Goal: Information Seeking & Learning: Compare options

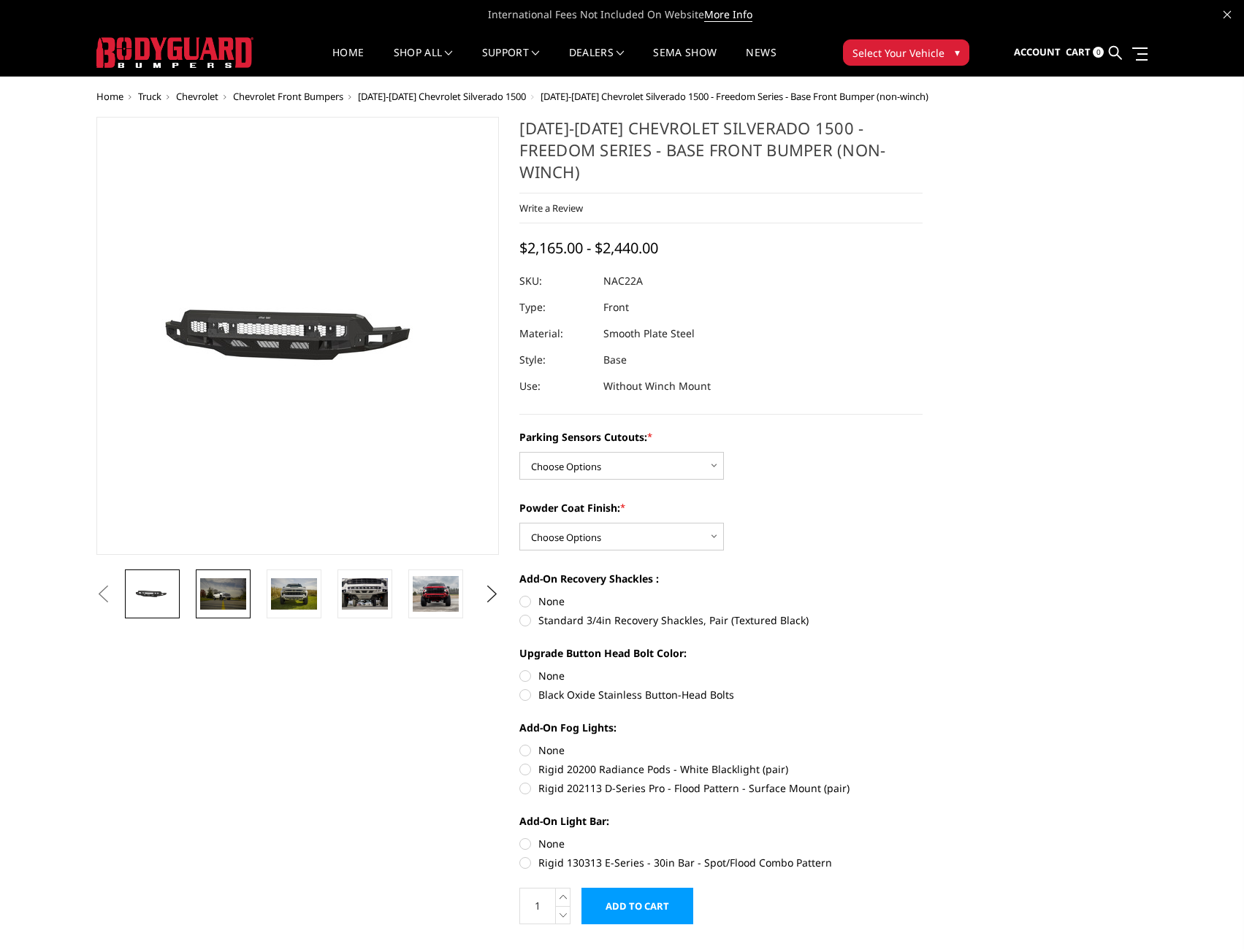
click at [218, 585] on img at bounding box center [223, 594] width 46 height 30
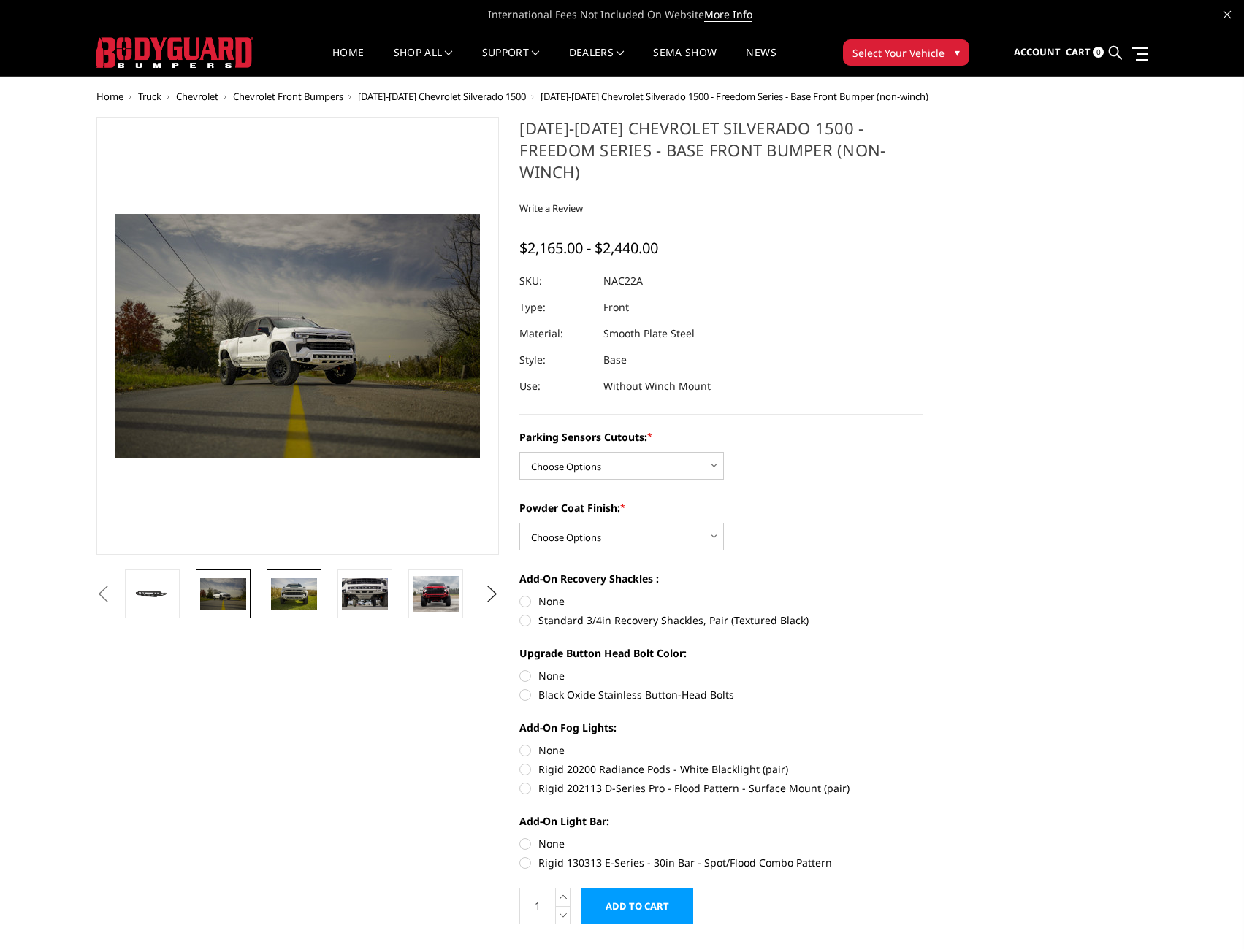
click at [285, 588] on img at bounding box center [294, 594] width 46 height 30
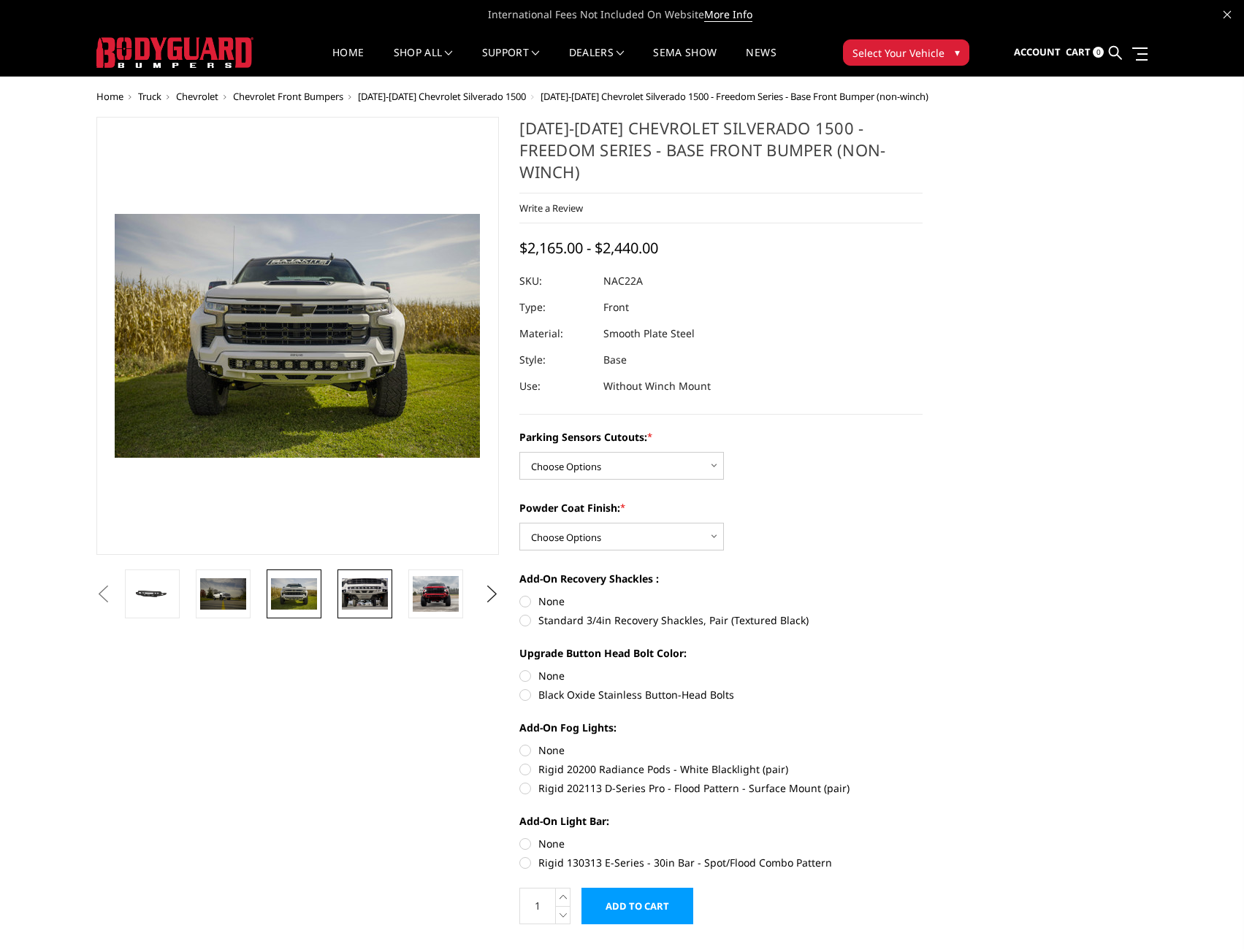
click at [360, 595] on img at bounding box center [365, 594] width 46 height 30
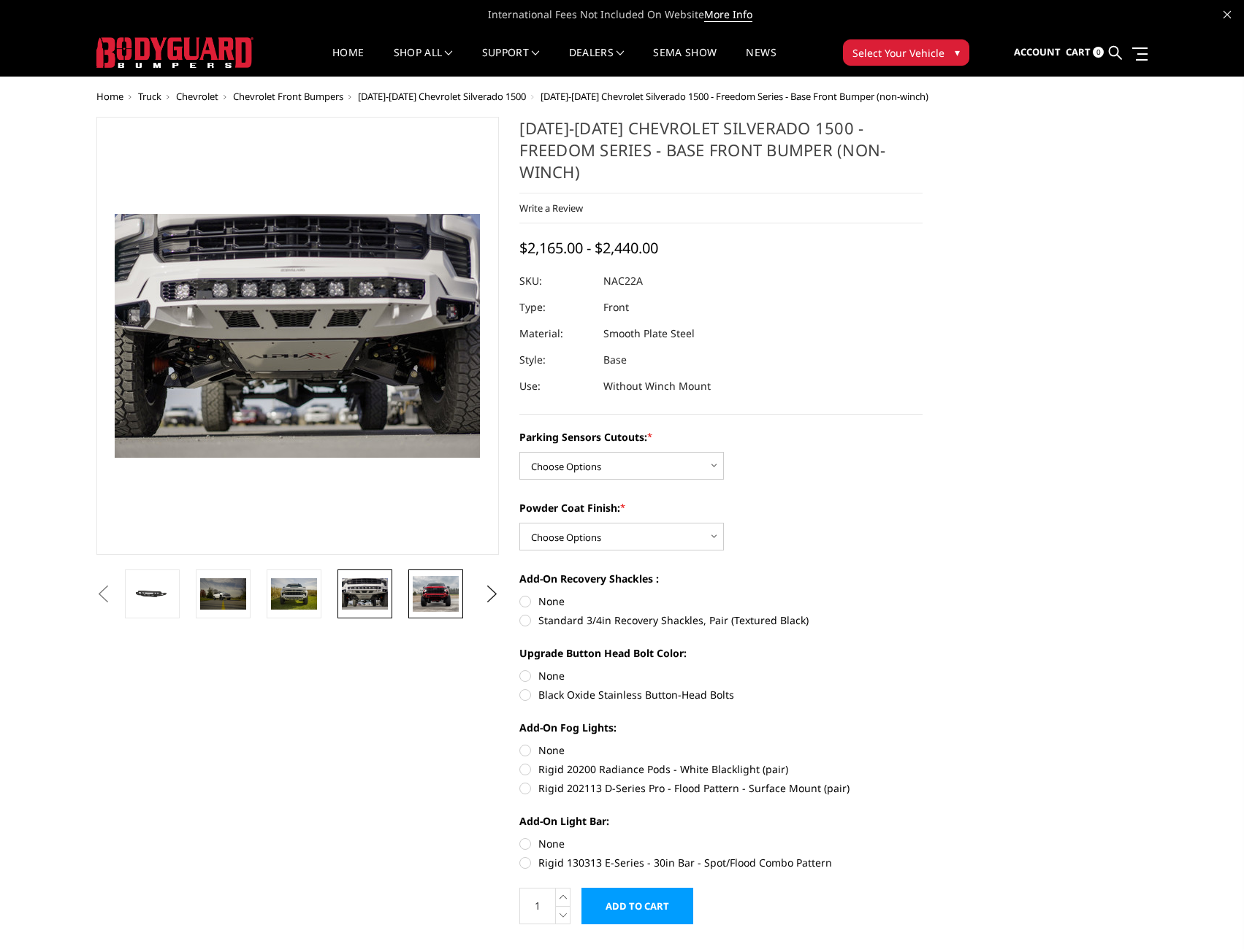
click at [435, 589] on img at bounding box center [436, 595] width 46 height 36
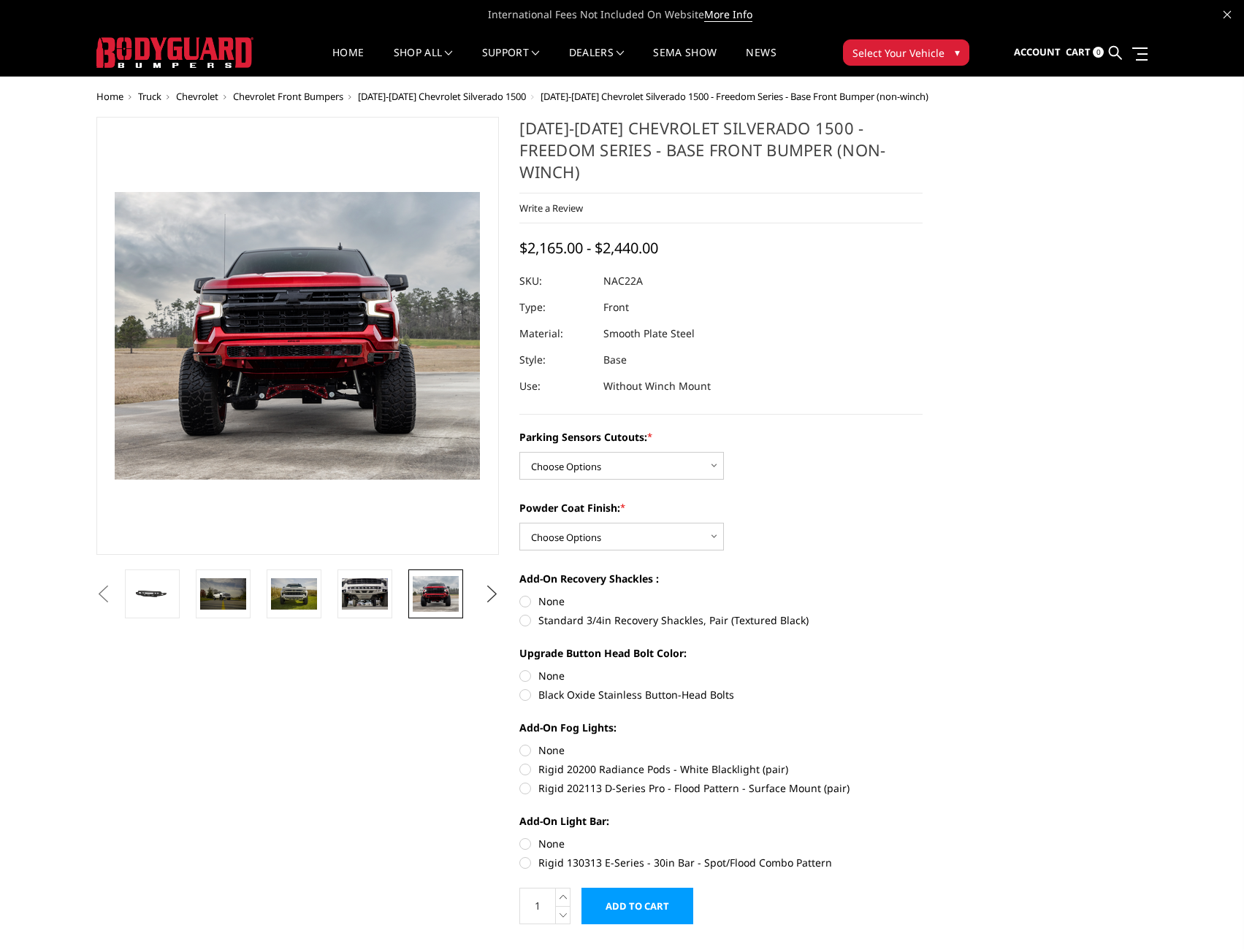
click at [492, 595] on button "Next" at bounding box center [491, 594] width 22 height 22
click at [434, 578] on link at bounding box center [435, 594] width 54 height 49
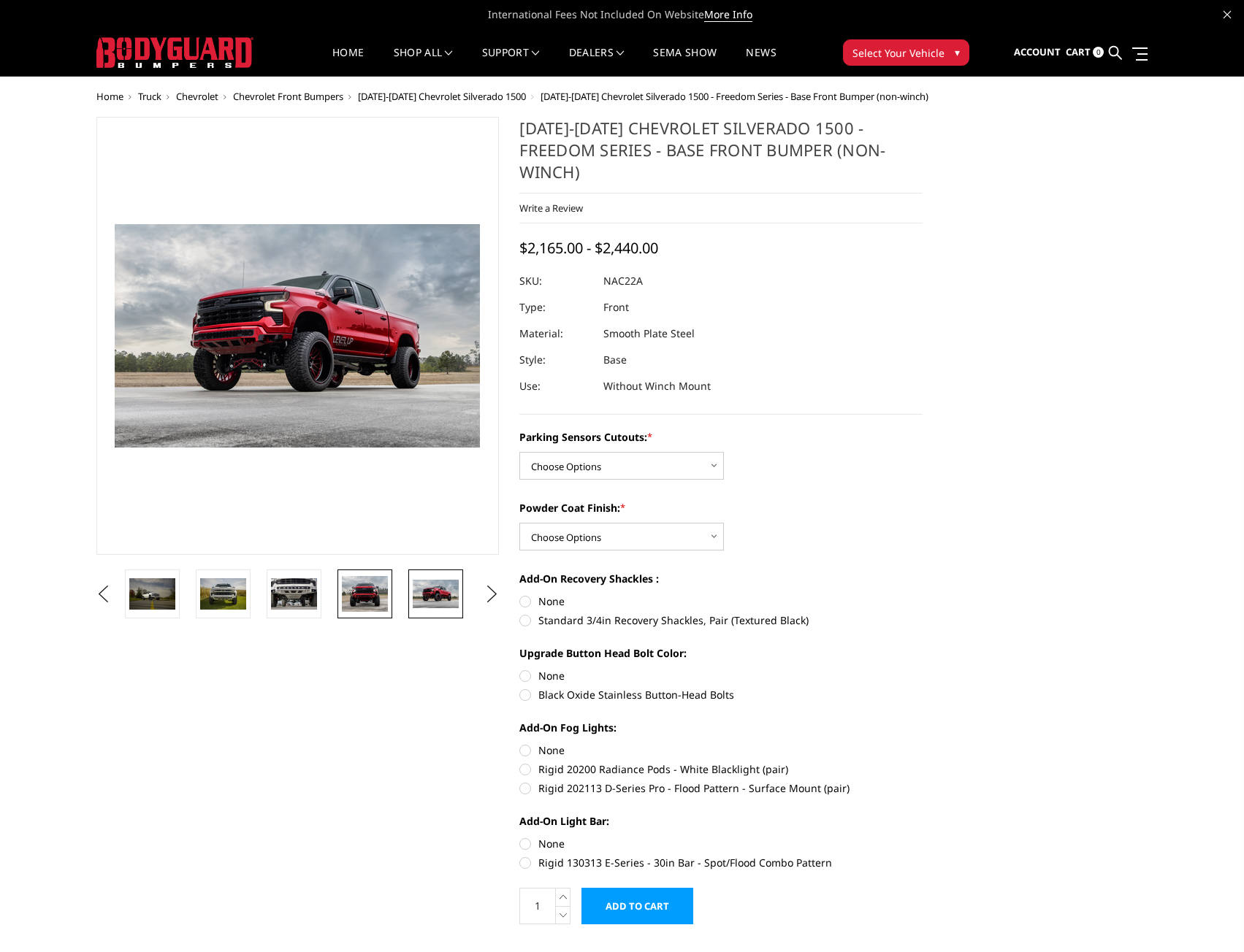
click at [371, 584] on img at bounding box center [365, 595] width 46 height 36
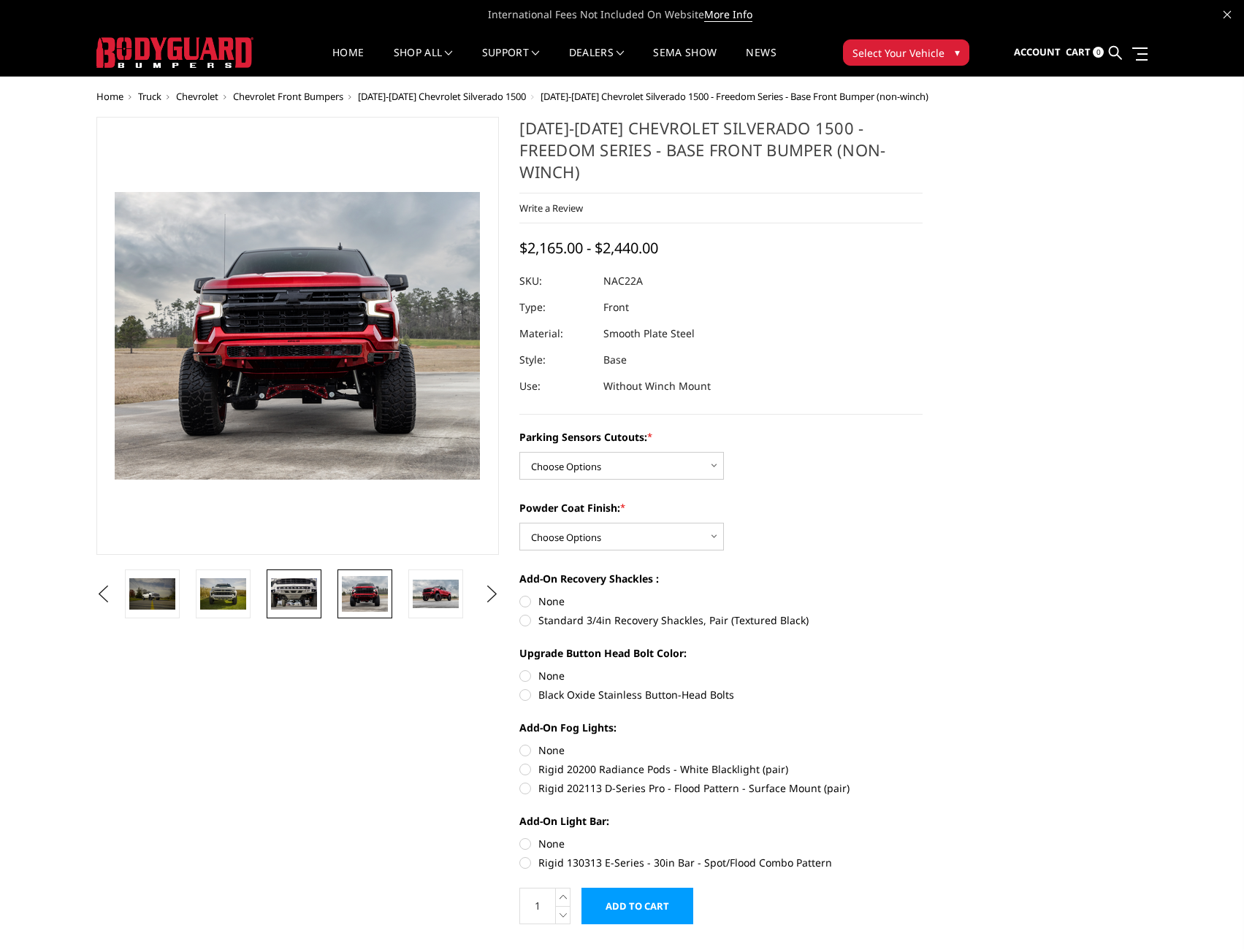
click at [306, 581] on img at bounding box center [294, 594] width 46 height 30
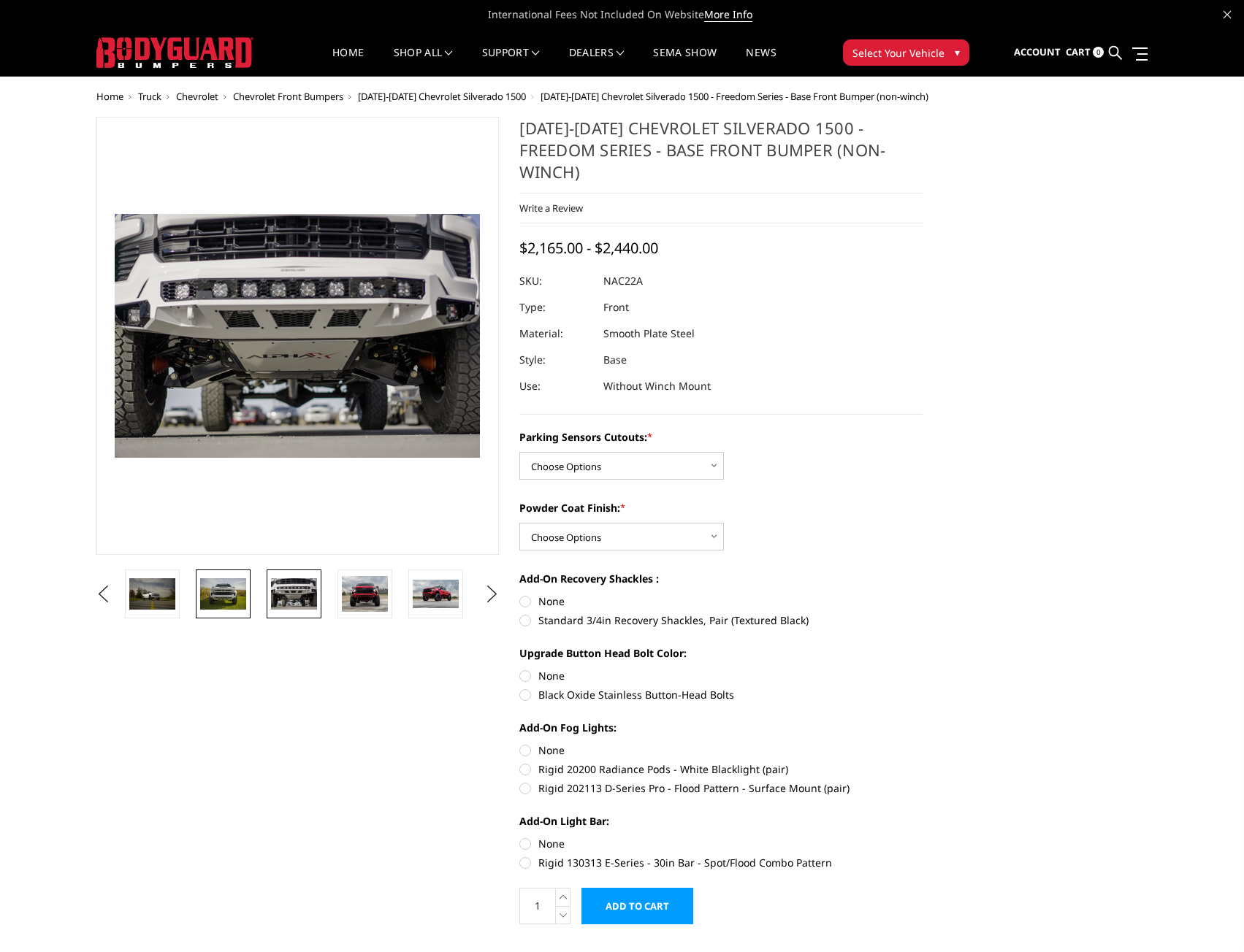
click at [236, 592] on img at bounding box center [223, 594] width 46 height 30
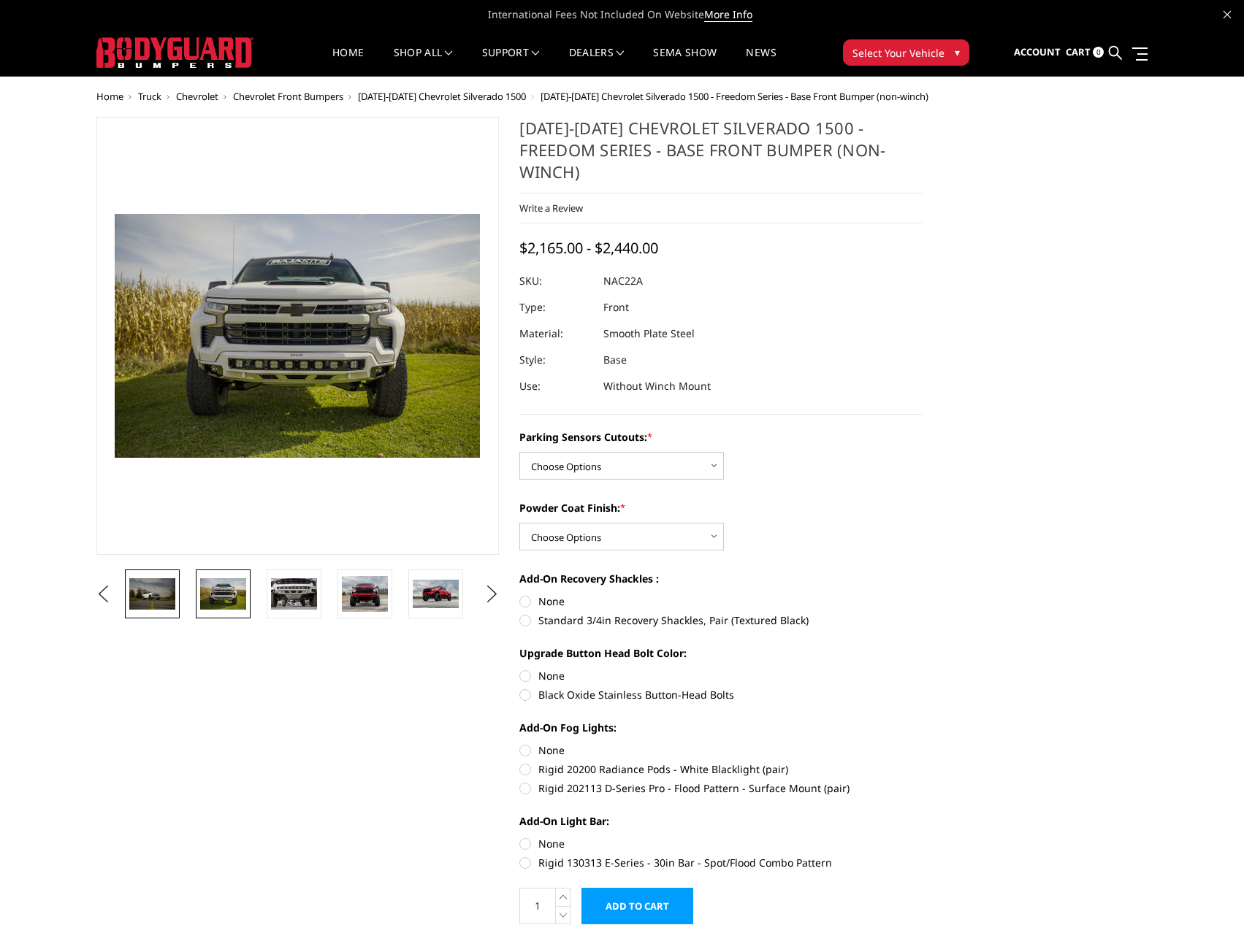
click at [157, 586] on img at bounding box center [153, 594] width 46 height 30
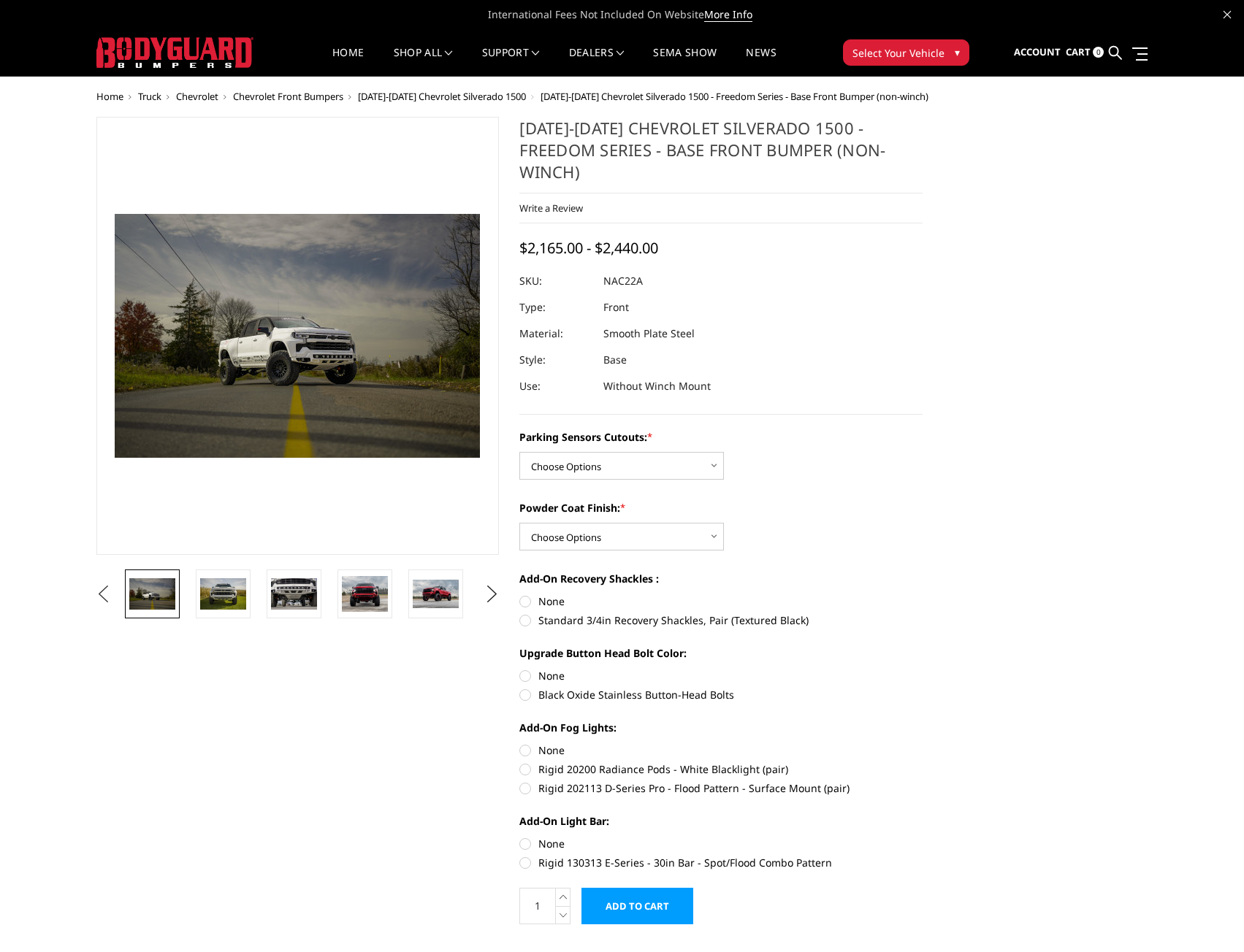
click at [114, 602] on button "Previous" at bounding box center [103, 594] width 22 height 22
click at [167, 598] on img at bounding box center [153, 594] width 46 height 22
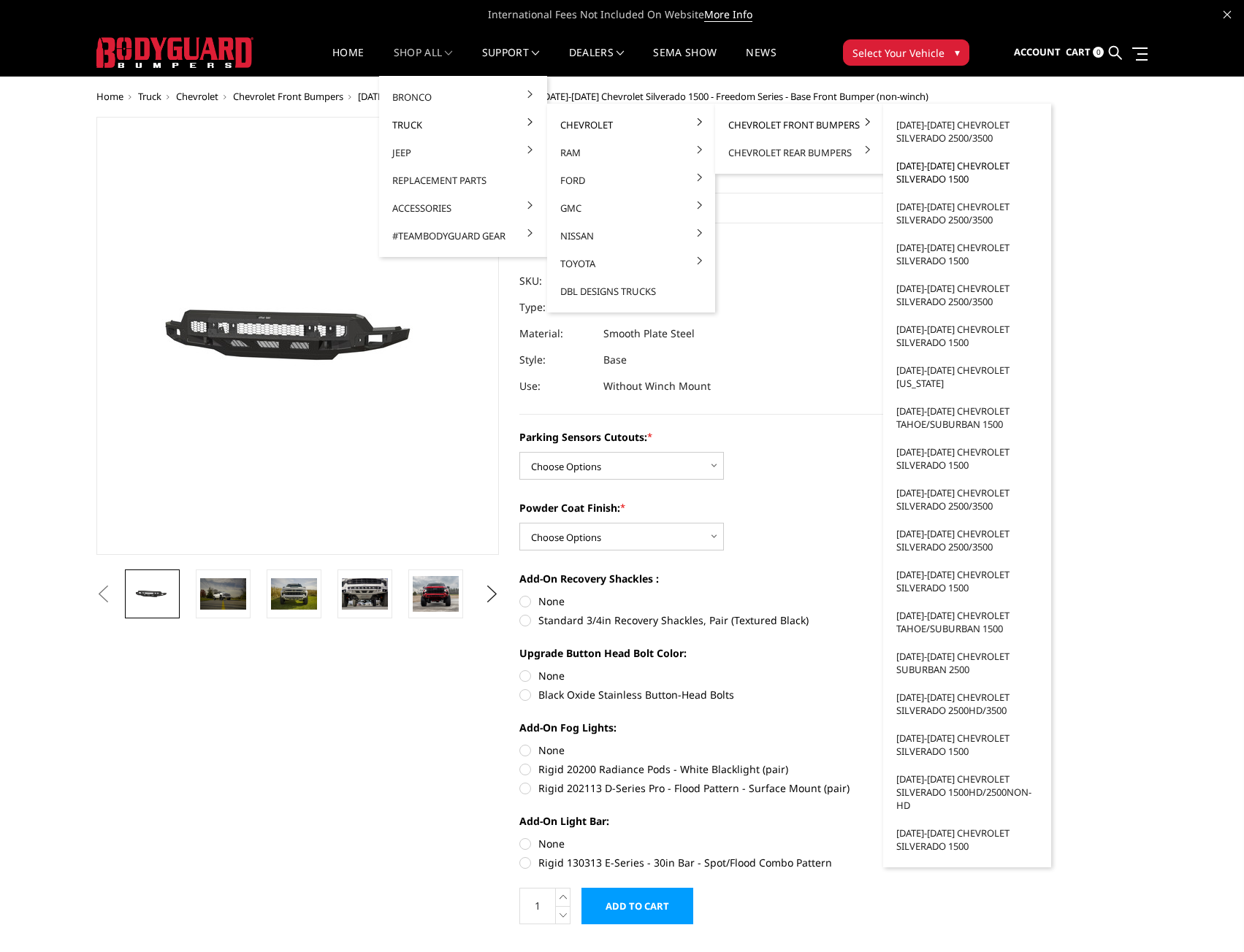
click at [948, 163] on link "[DATE]-[DATE] Chevrolet Silverado 1500" at bounding box center [968, 172] width 156 height 41
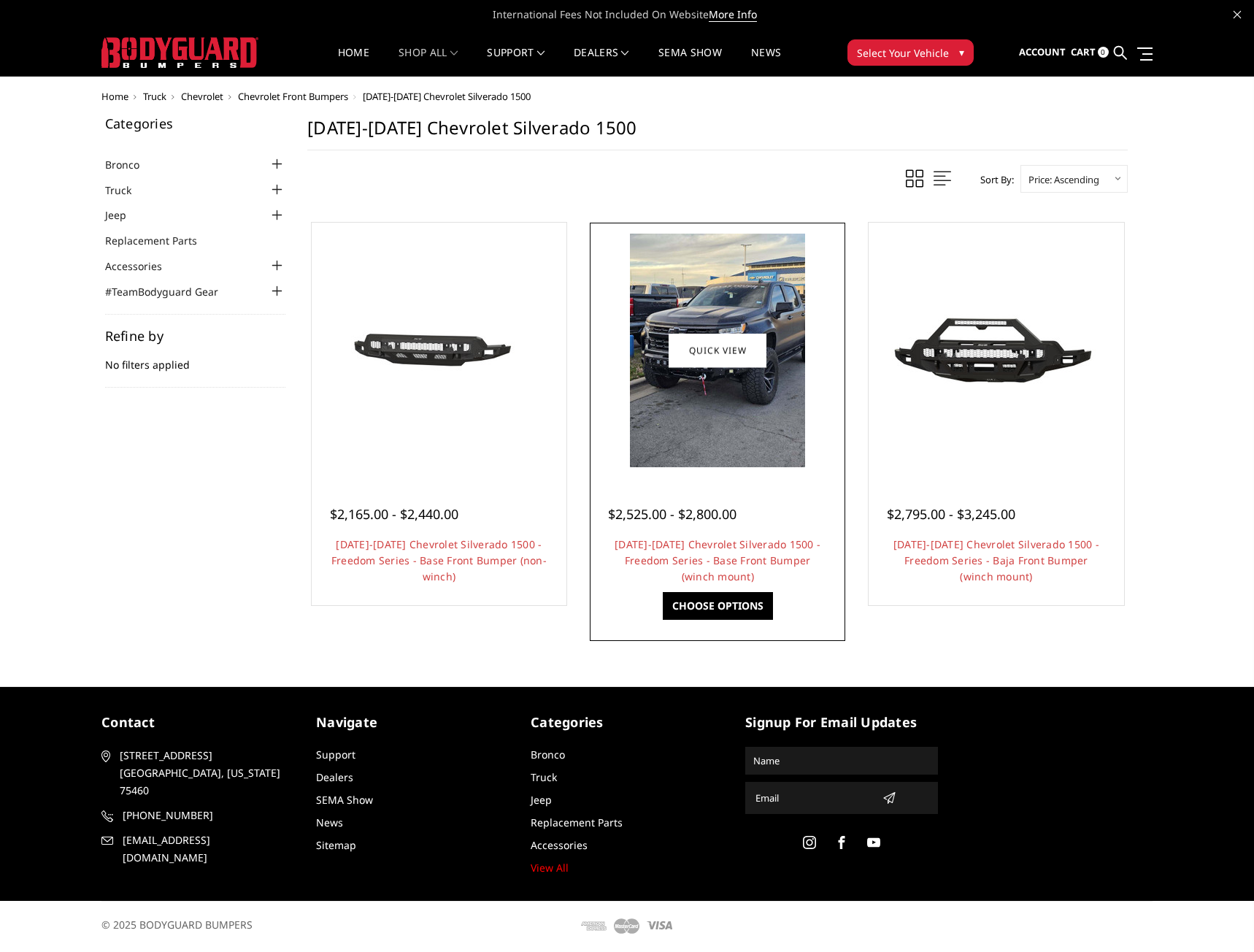
click at [741, 400] on img at bounding box center [718, 350] width 175 height 233
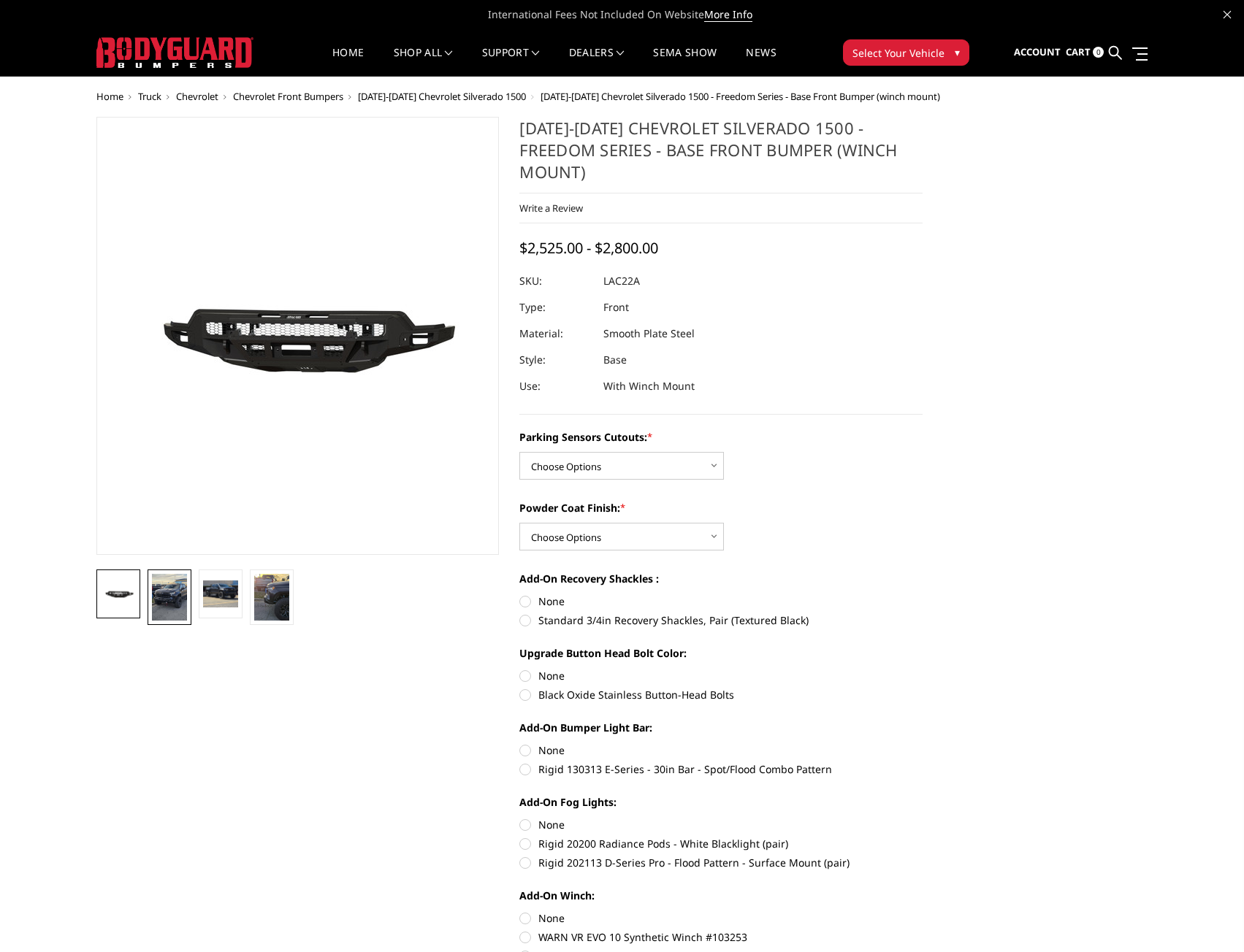
click at [176, 587] on img at bounding box center [169, 597] width 35 height 47
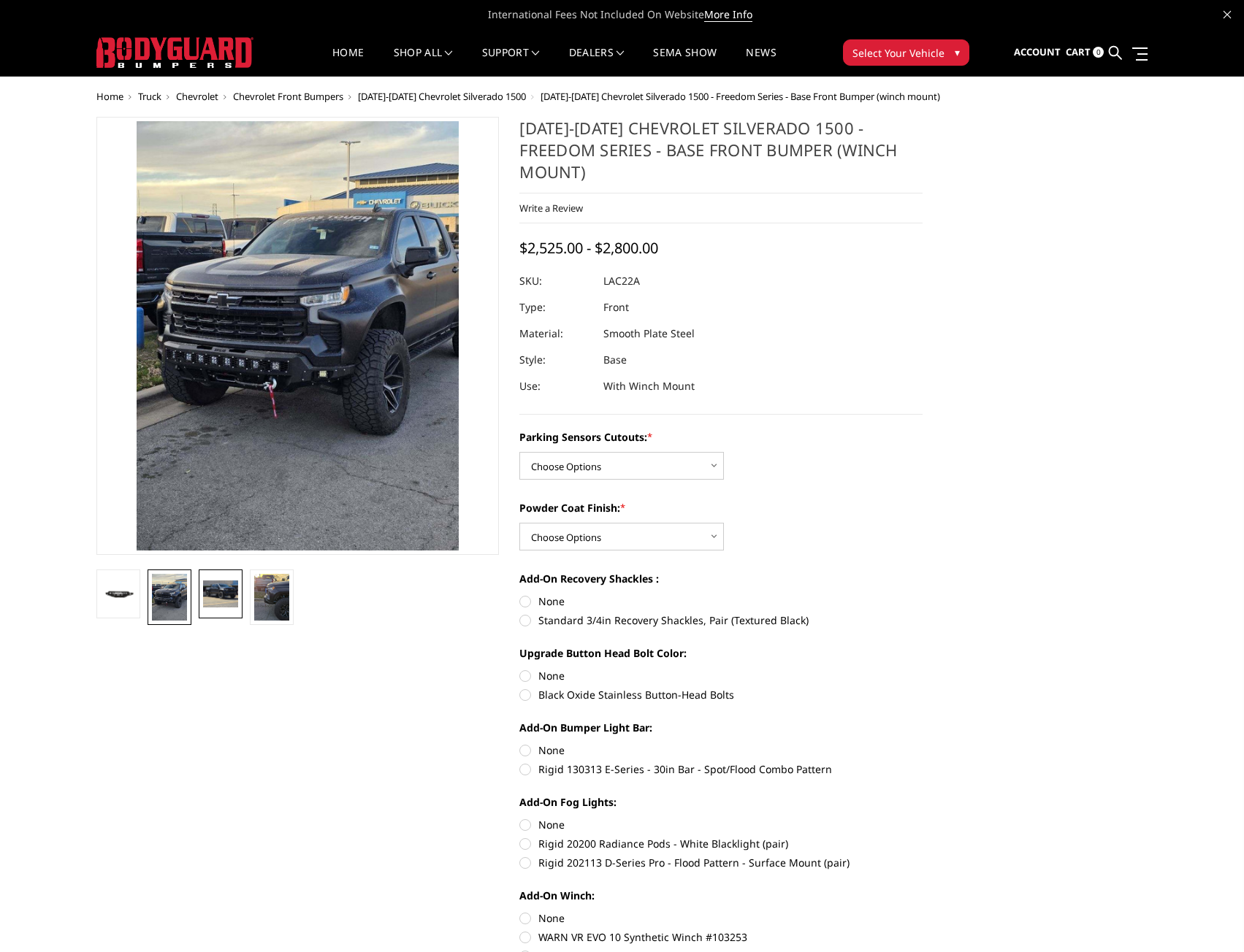
click at [215, 591] on img at bounding box center [220, 594] width 35 height 27
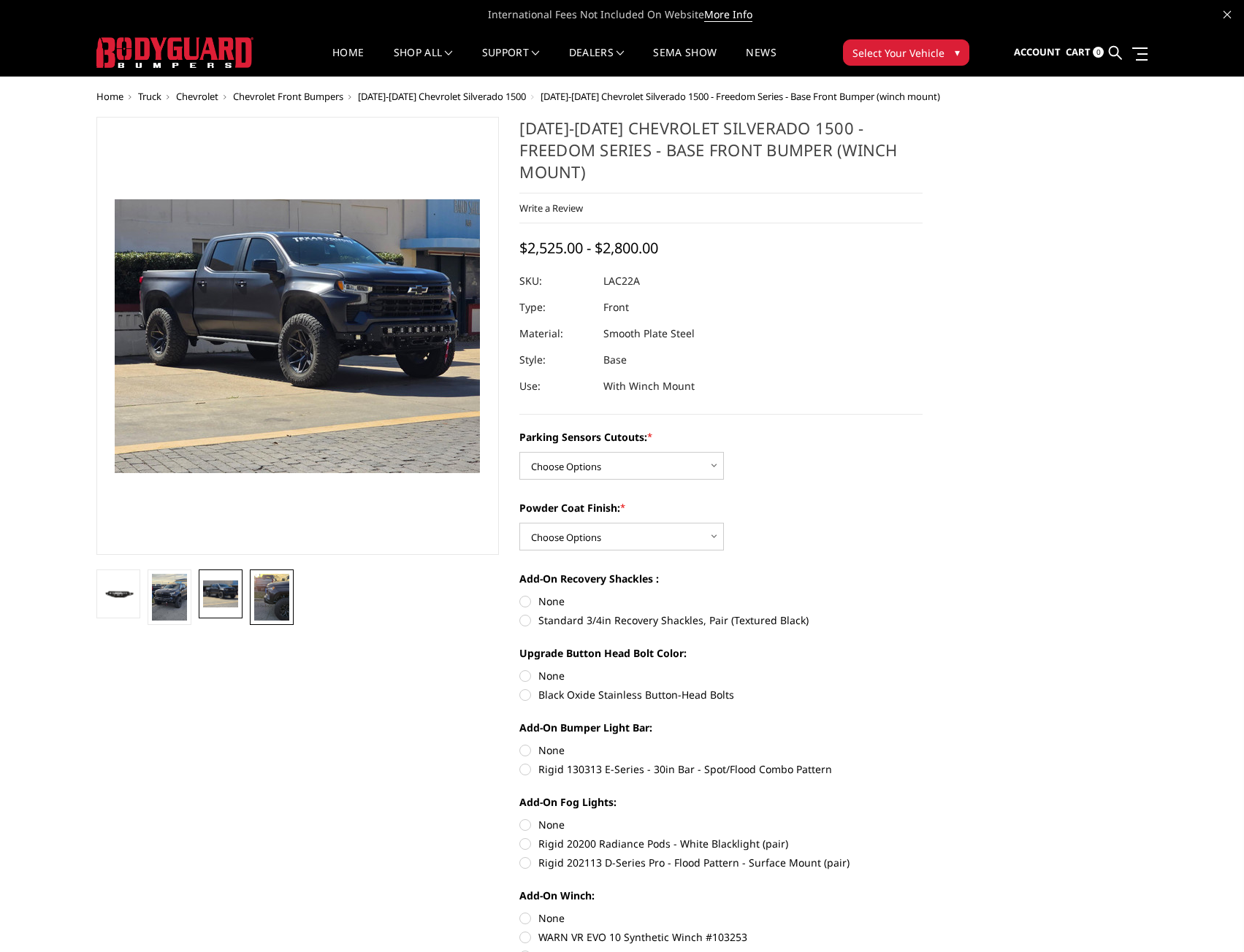
click at [275, 602] on img at bounding box center [272, 597] width 35 height 47
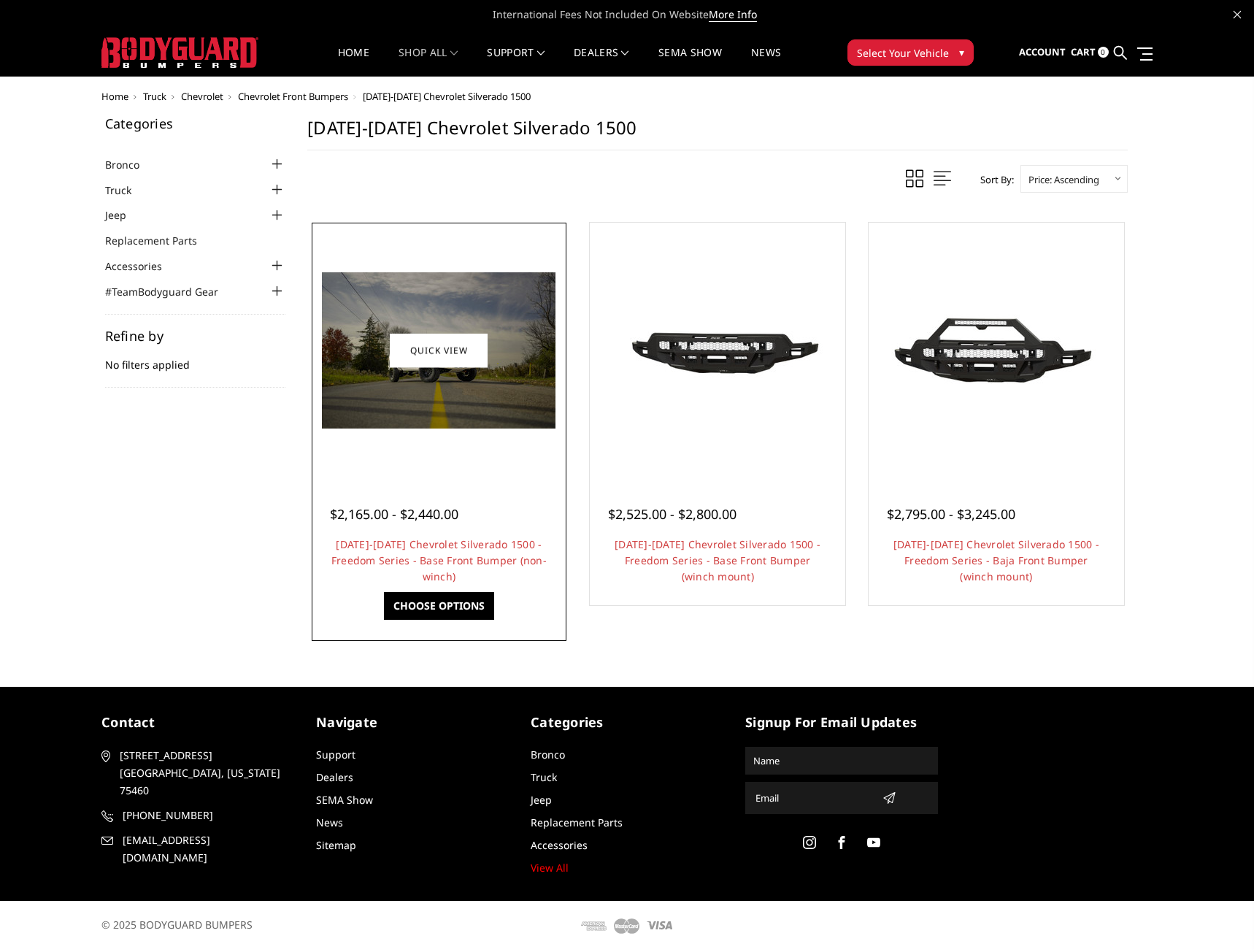
click at [467, 477] on div "$2,165.00 - $2,440.00 2022-2025 Chevrolet Silverado 1500 - Freedom Series - Bas…" at bounding box center [439, 537] width 249 height 127
click at [433, 353] on link "Quick view" at bounding box center [438, 350] width 98 height 34
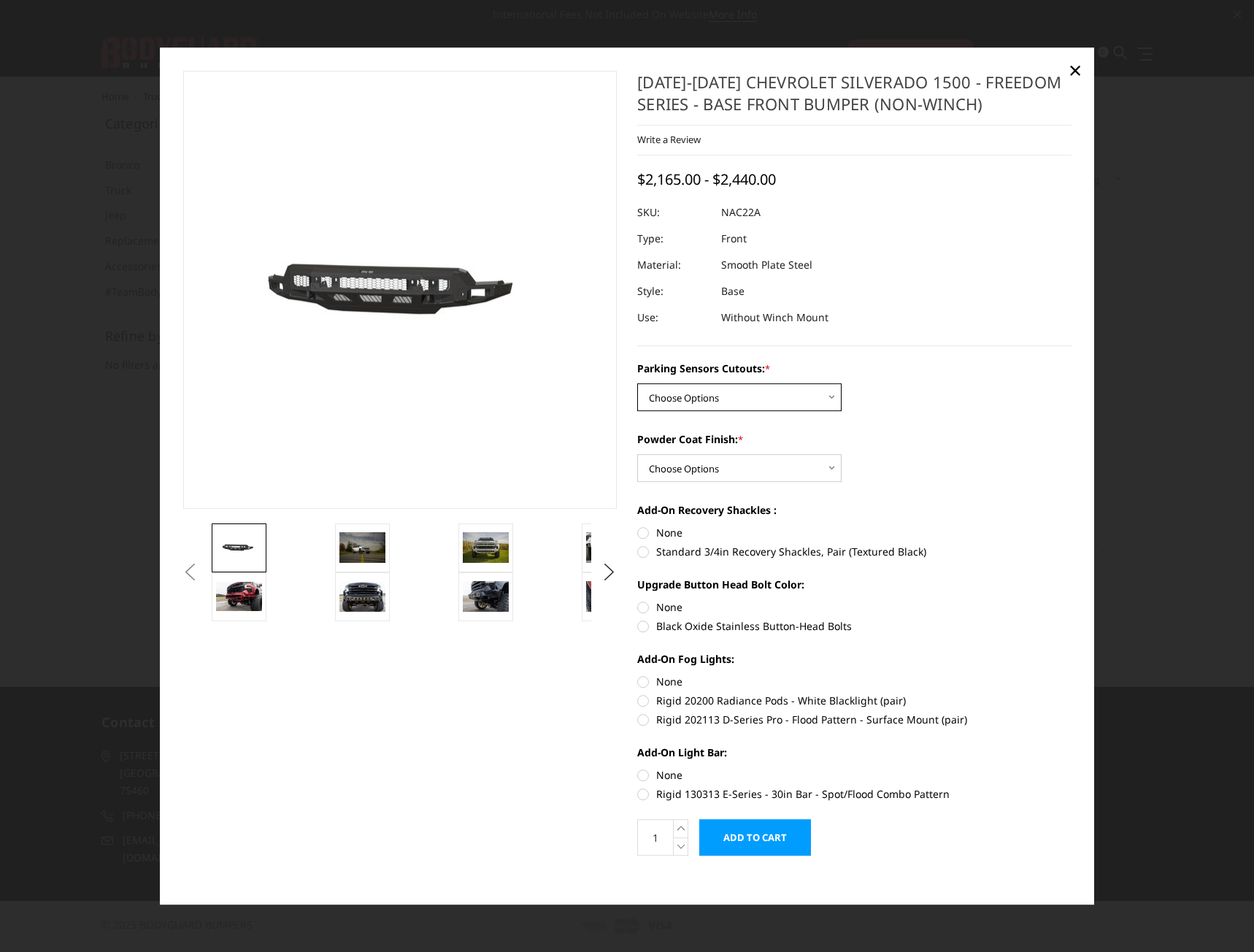
click at [820, 399] on select "Choose Options Yes - I have parking sensors No - I do NOT have parking sensors" at bounding box center [739, 397] width 205 height 28
select select "4361"
click at [637, 384] on select "Choose Options Yes - I have parking sensors No - I do NOT have parking sensors" at bounding box center [739, 397] width 205 height 28
click at [823, 466] on select "Choose Options Bare Metal Textured Black Powder Coat" at bounding box center [739, 468] width 205 height 28
select select "4371"
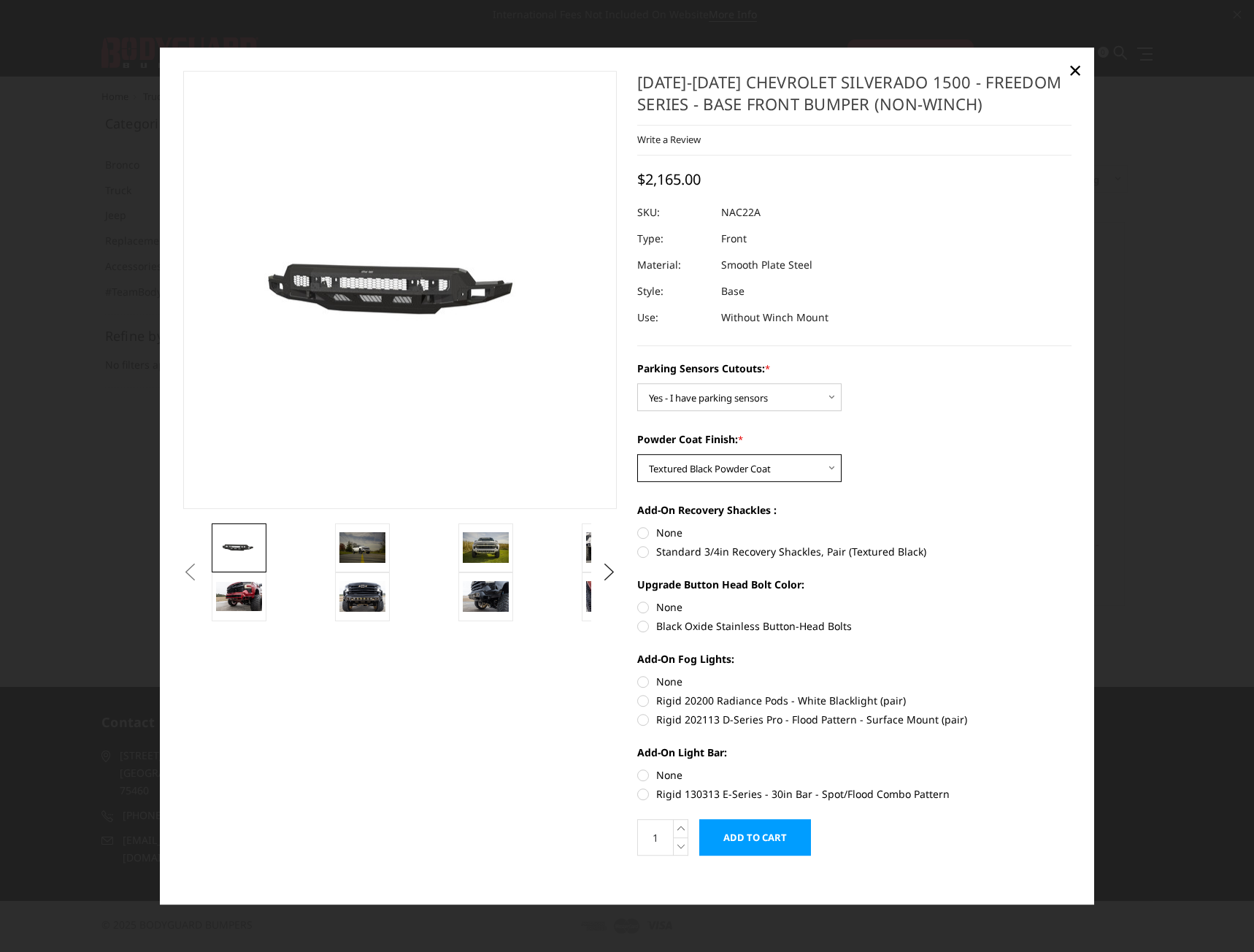
click at [637, 455] on select "Choose Options Bare Metal Textured Black Powder Coat" at bounding box center [739, 468] width 205 height 28
click at [374, 548] on img at bounding box center [362, 548] width 46 height 30
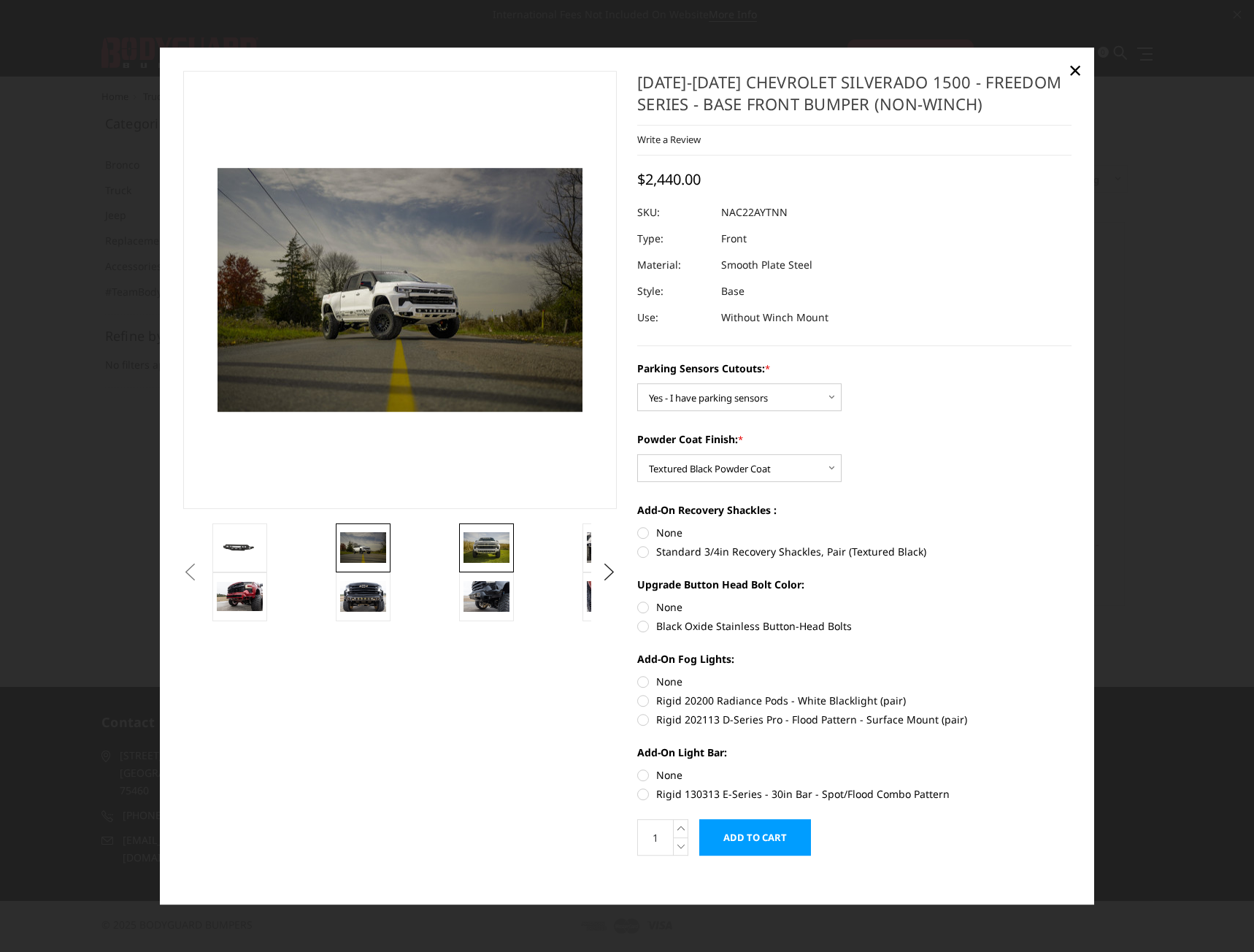
click at [502, 546] on img at bounding box center [487, 548] width 46 height 30
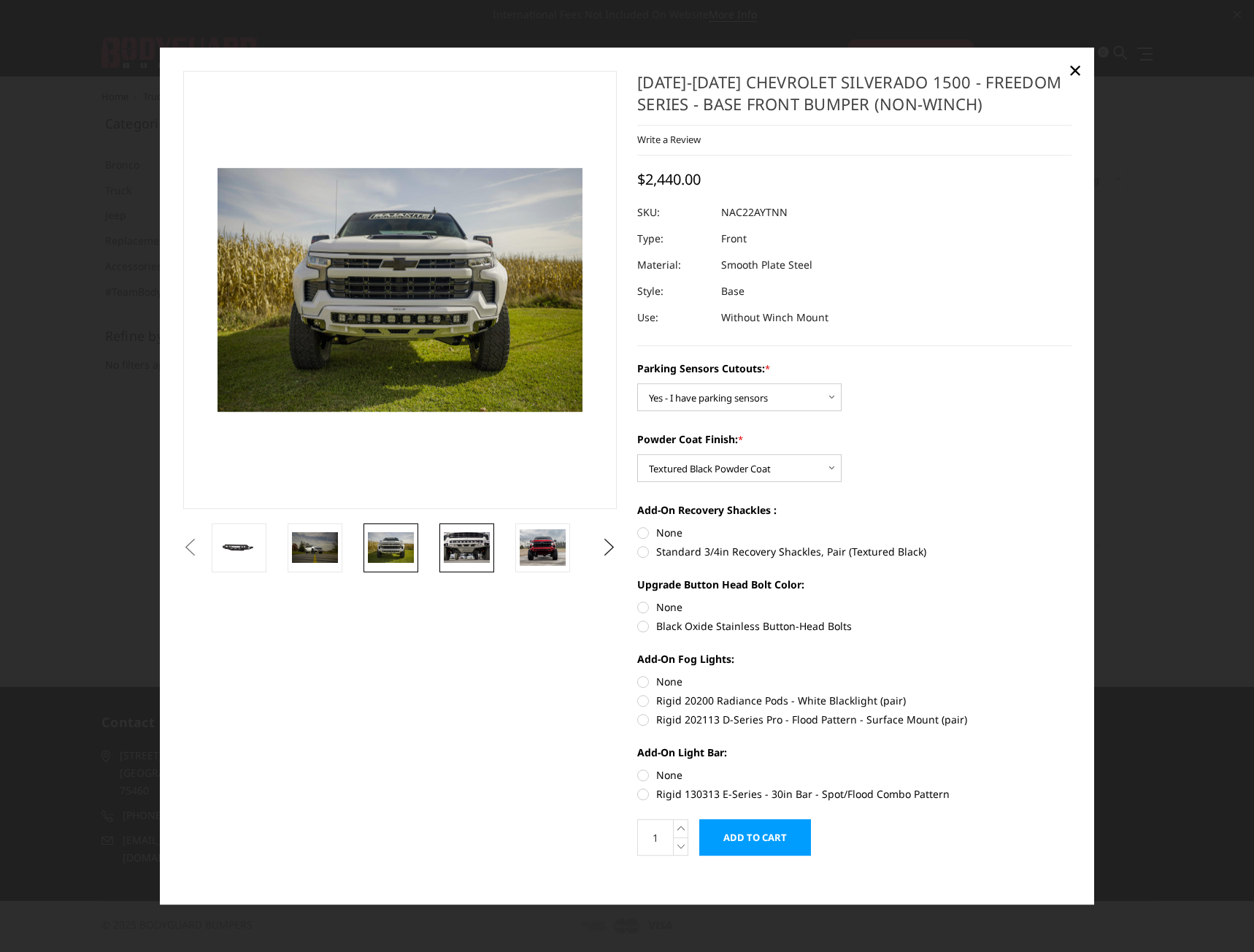
click at [478, 539] on img at bounding box center [467, 548] width 46 height 30
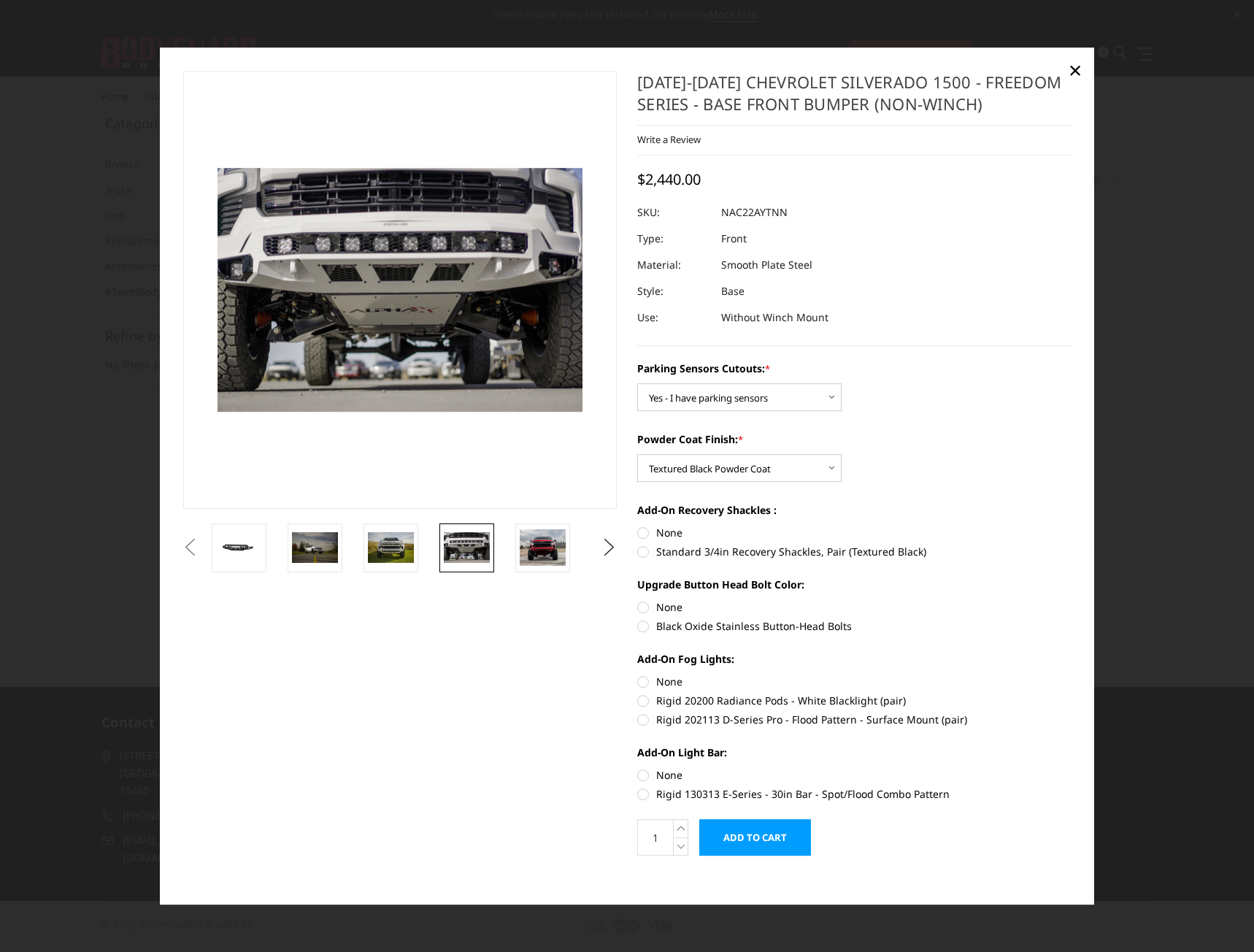
click at [639, 553] on label "Standard 3/4in Recovery Shackles, Pair (Textured Black)" at bounding box center [855, 553] width 435 height 15
click at [1072, 526] on input "Standard 3/4in Recovery Shackles, Pair (Textured Black)" at bounding box center [1072, 526] width 1 height 1
radio input "true"
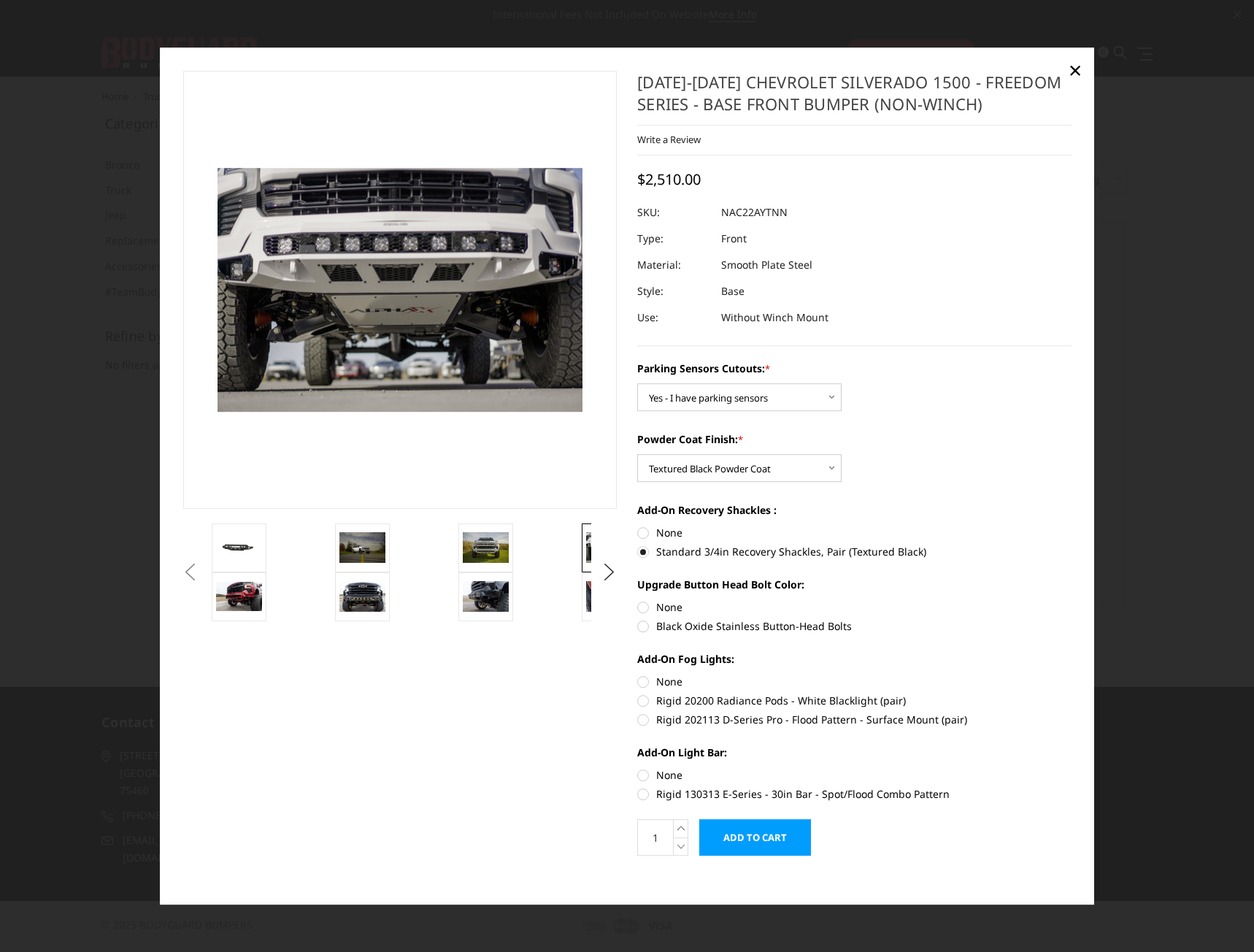
click at [639, 531] on label "None" at bounding box center [855, 534] width 435 height 15
click at [638, 526] on input "None" at bounding box center [637, 526] width 1 height 1
radio input "true"
click at [637, 548] on label "Standard 3/4in Recovery Shackles, Pair (Textured Black)" at bounding box center [855, 553] width 435 height 15
click at [1072, 526] on input "Standard 3/4in Recovery Shackles, Pair (Textured Black)" at bounding box center [1072, 526] width 1 height 1
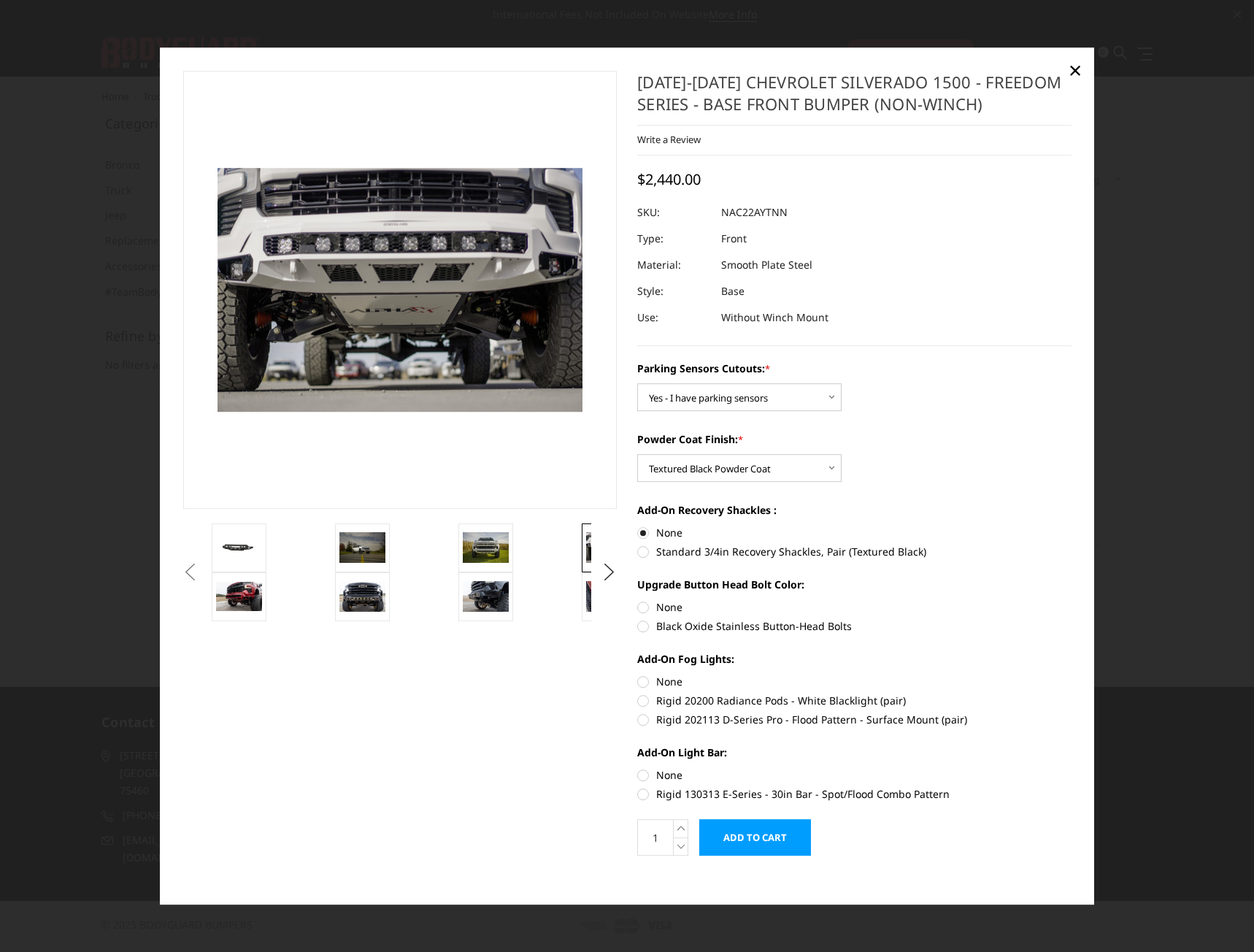
radio input "true"
click at [639, 604] on label "None" at bounding box center [855, 608] width 435 height 15
click at [638, 601] on input "None" at bounding box center [637, 600] width 1 height 1
radio input "true"
click at [637, 700] on label "Rigid 20200 Radiance Pods - White Blacklight (pair)" at bounding box center [855, 701] width 435 height 15
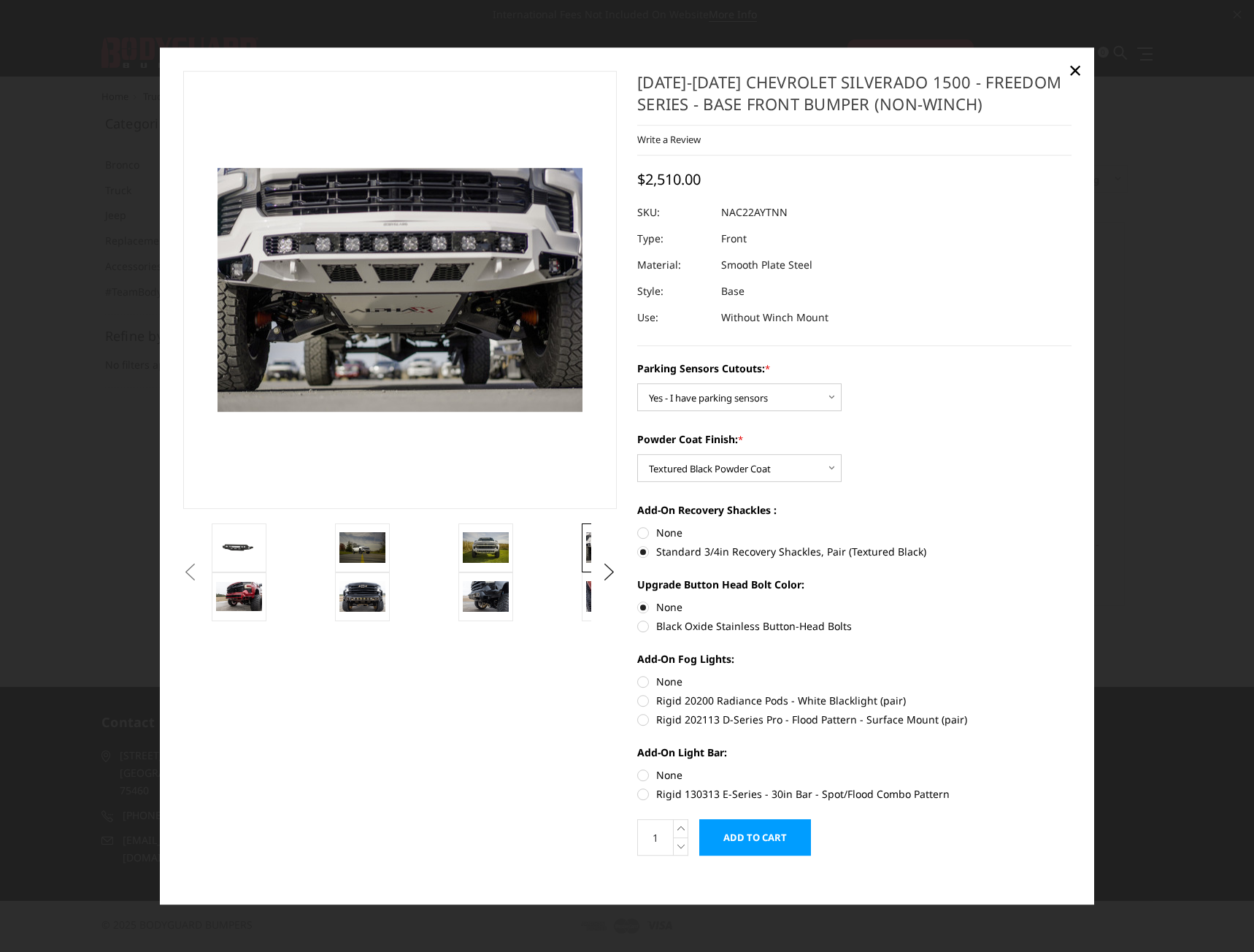
click at [1072, 676] on input "Rigid 20200 Radiance Pods - White Blacklight (pair)" at bounding box center [1072, 675] width 1 height 1
radio input "true"
click at [358, 586] on img at bounding box center [362, 597] width 46 height 30
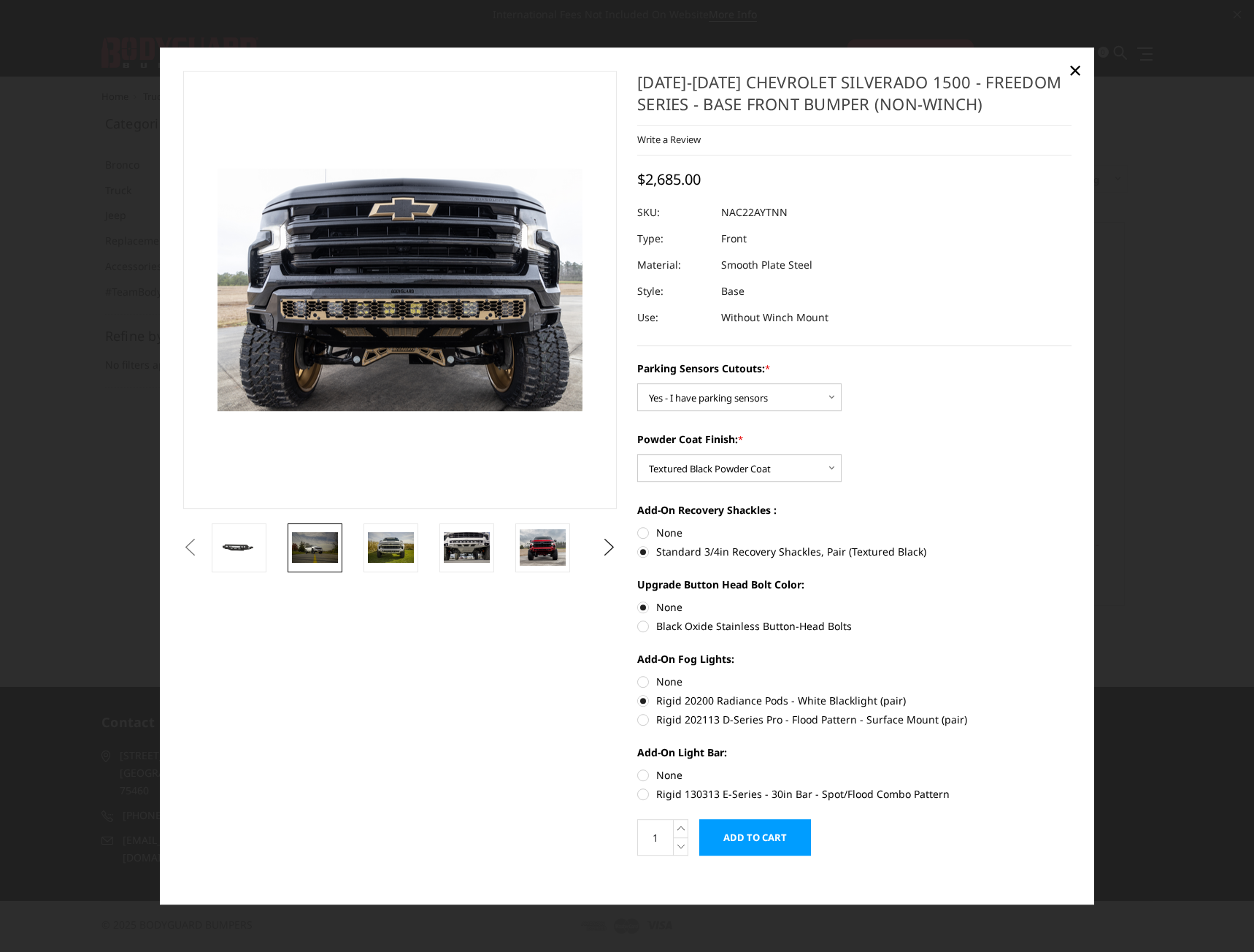
click at [338, 548] on img at bounding box center [315, 548] width 46 height 30
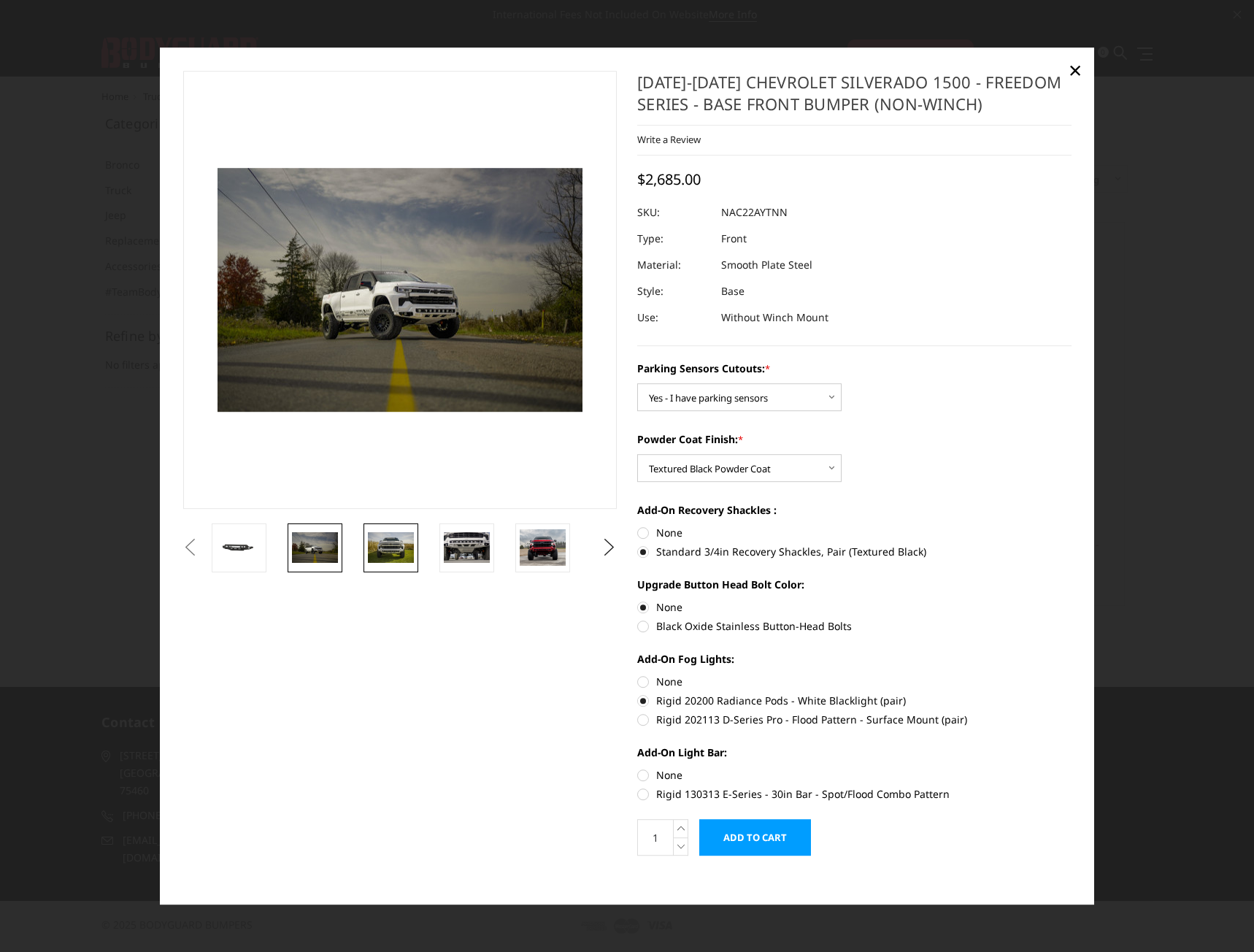
click at [390, 545] on img at bounding box center [391, 548] width 46 height 30
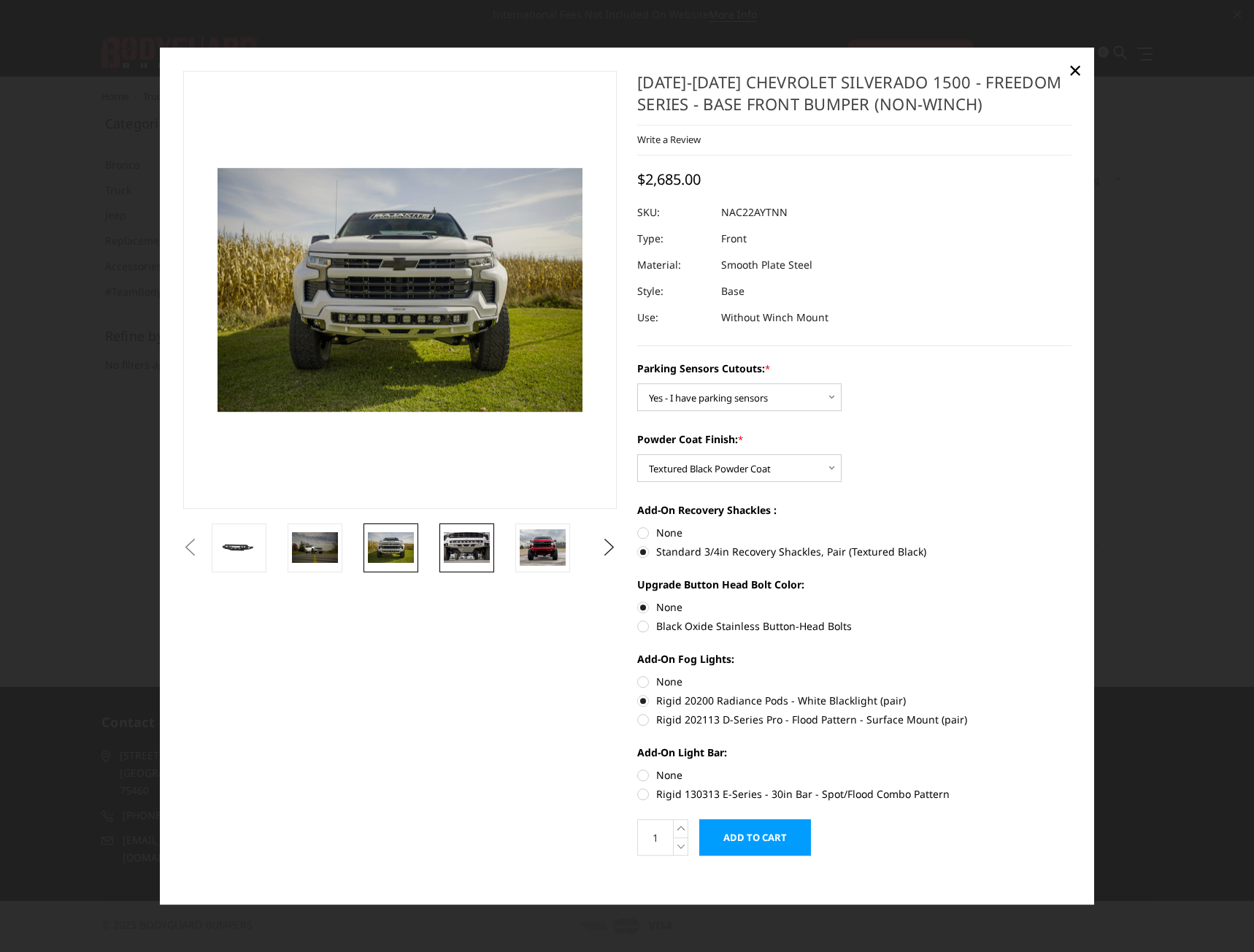
click at [474, 539] on img at bounding box center [467, 548] width 46 height 30
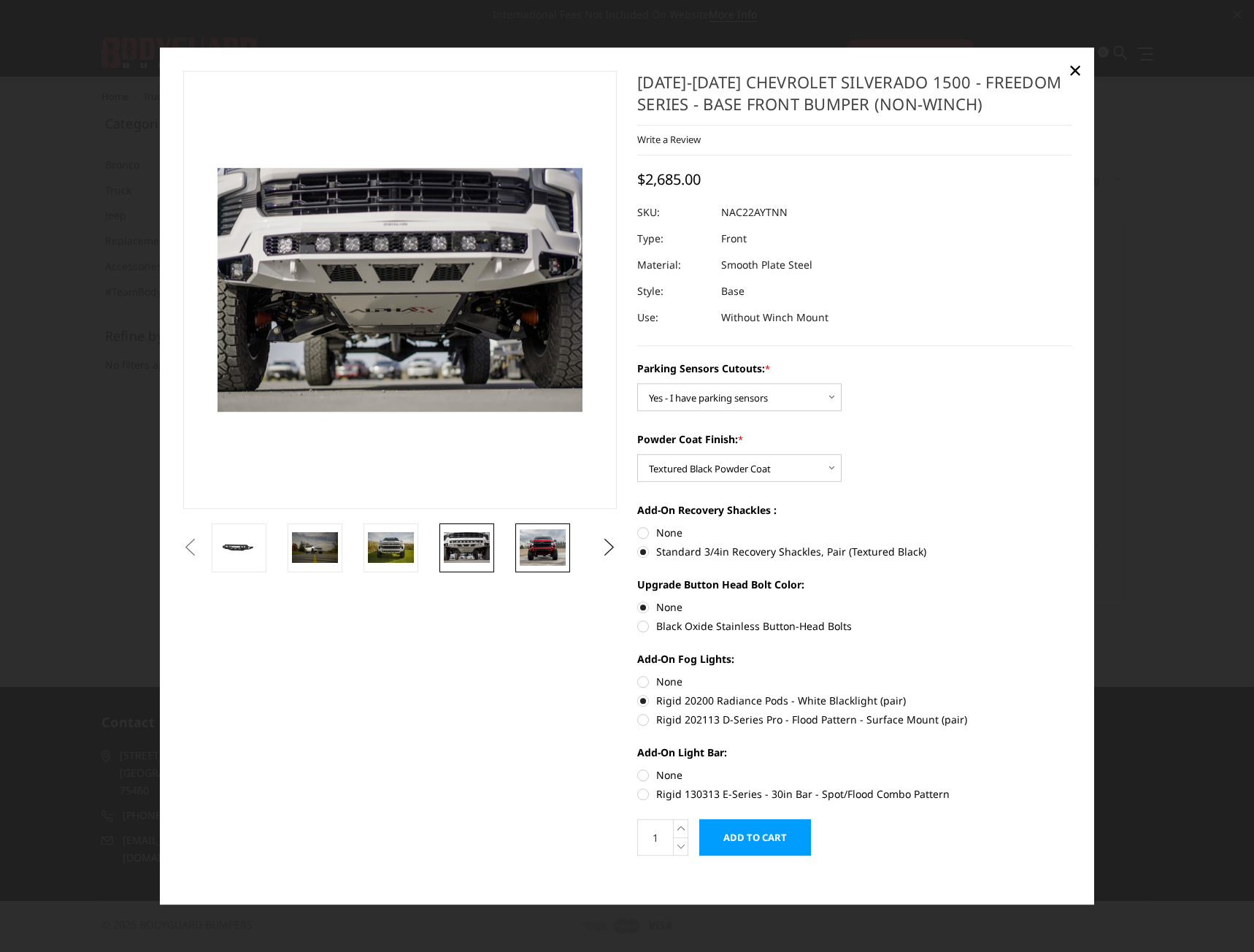
click at [545, 550] on img at bounding box center [543, 548] width 46 height 36
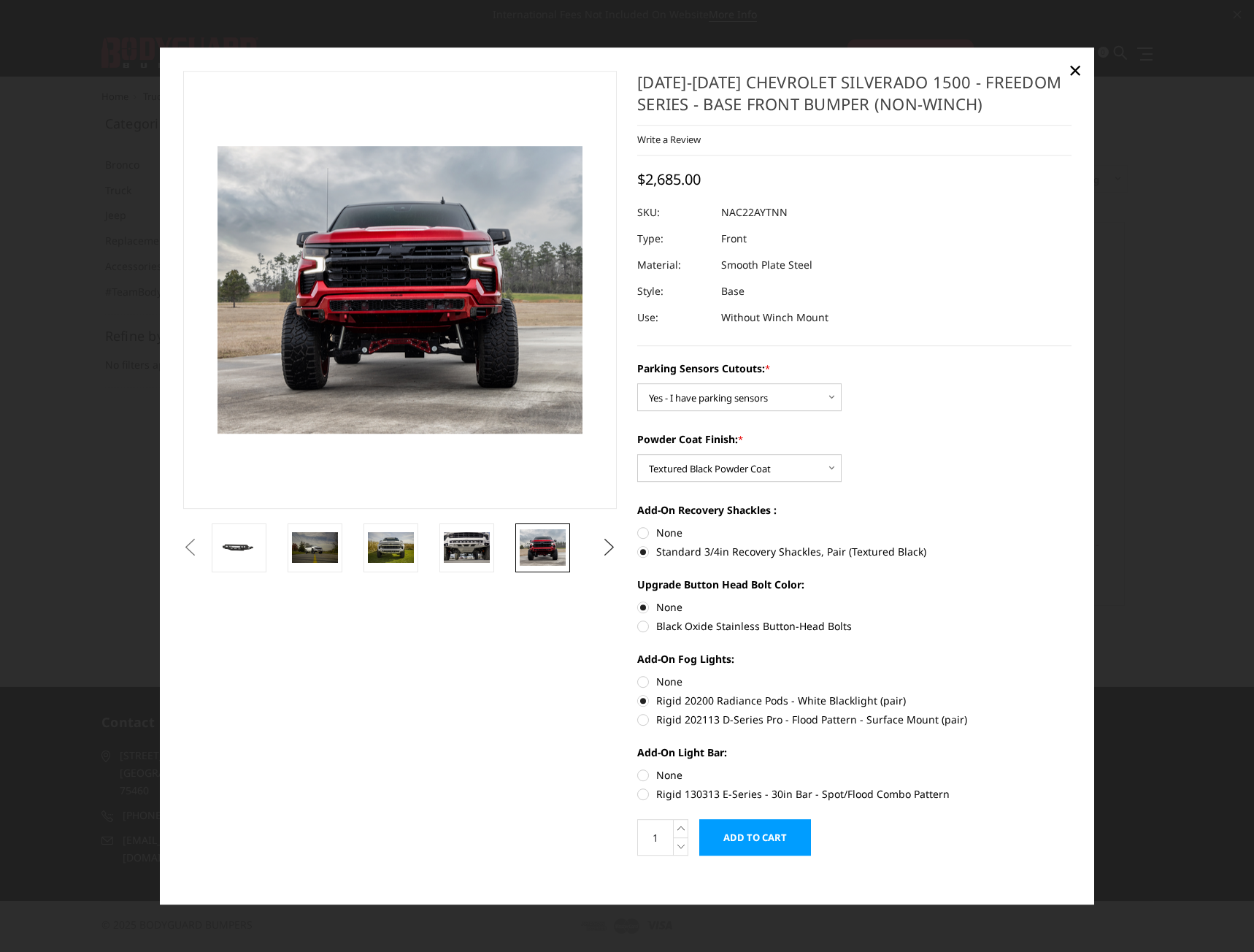
click at [602, 549] on button "Next" at bounding box center [609, 547] width 22 height 22
click at [541, 547] on img at bounding box center [543, 548] width 46 height 29
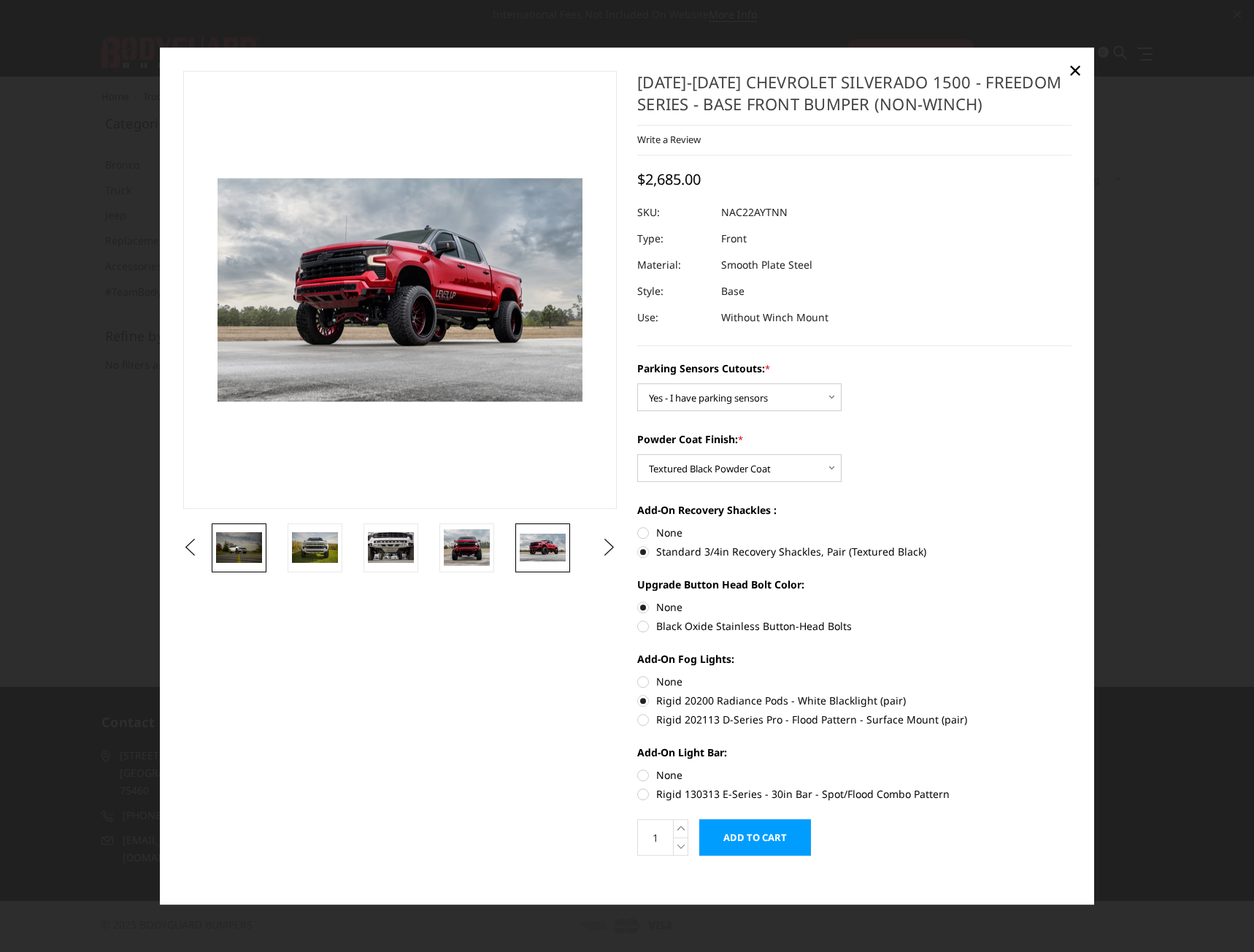
click at [258, 545] on img at bounding box center [239, 548] width 46 height 30
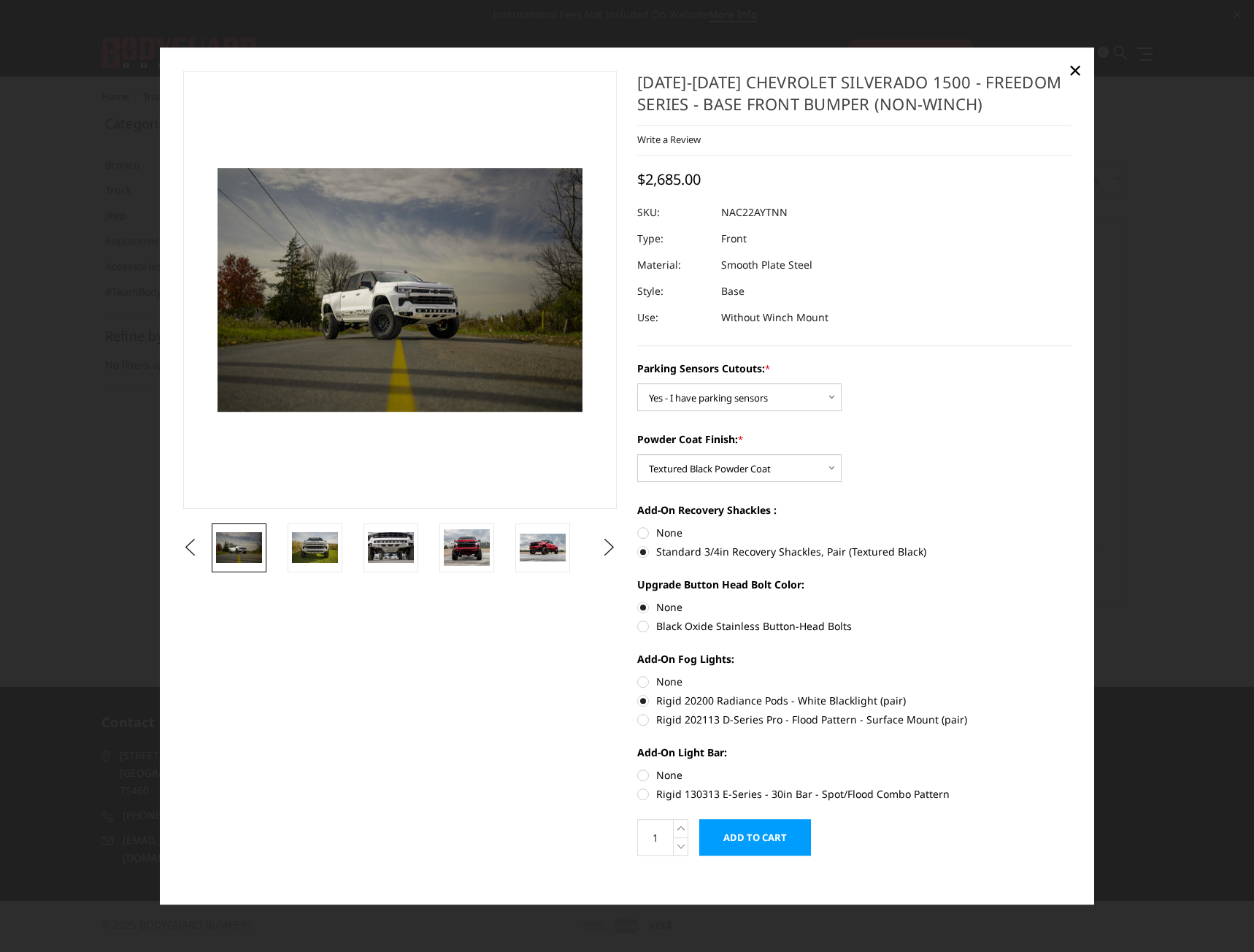
scroll to position [10, 0]
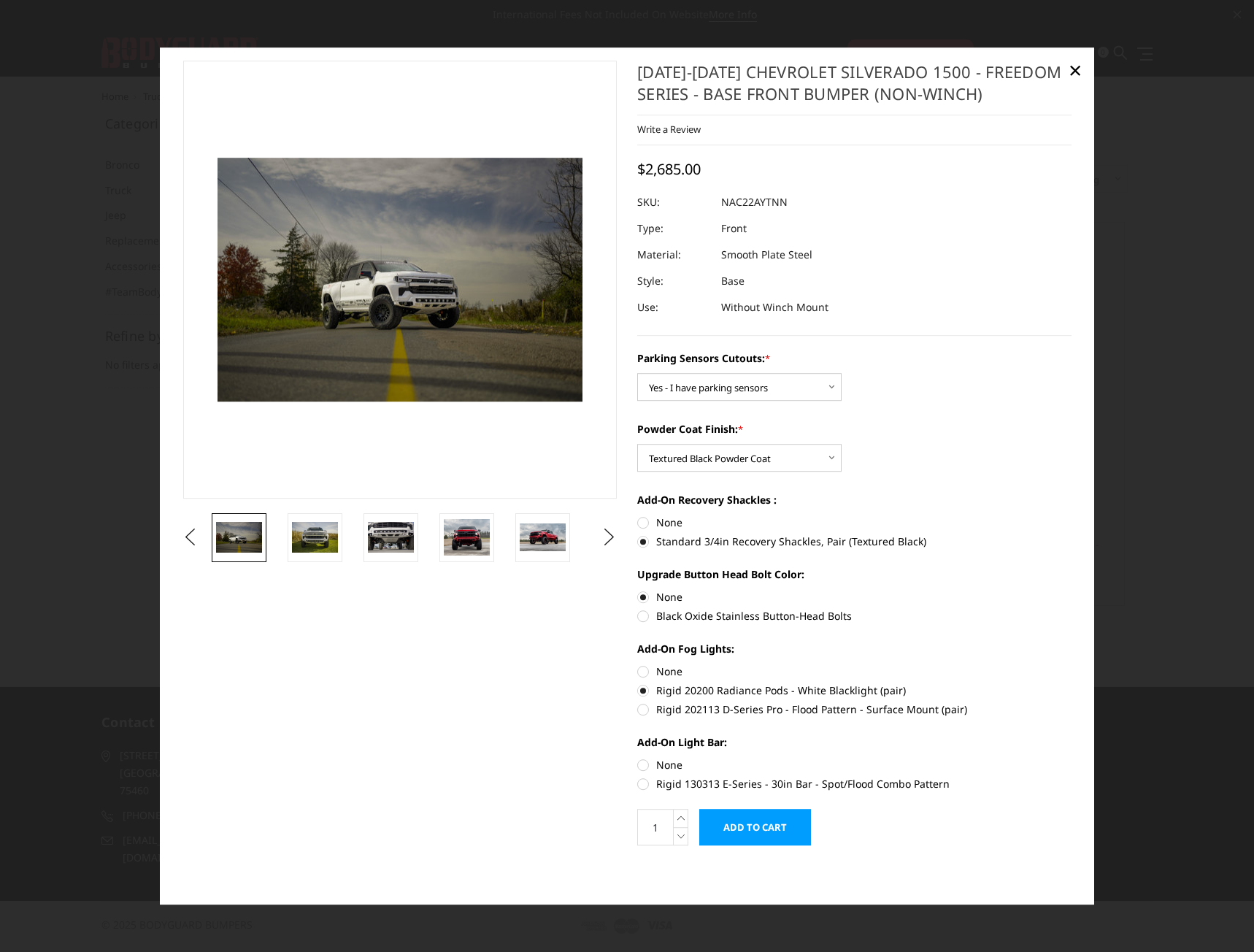
click at [637, 708] on label "Rigid 202113 D-Series Pro - Flood Pattern - Surface Mount (pair)" at bounding box center [855, 710] width 435 height 15
click at [1072, 684] on input "Rigid 202113 D-Series Pro - Flood Pattern - Surface Mount (pair)" at bounding box center [1072, 683] width 1 height 1
radio input "true"
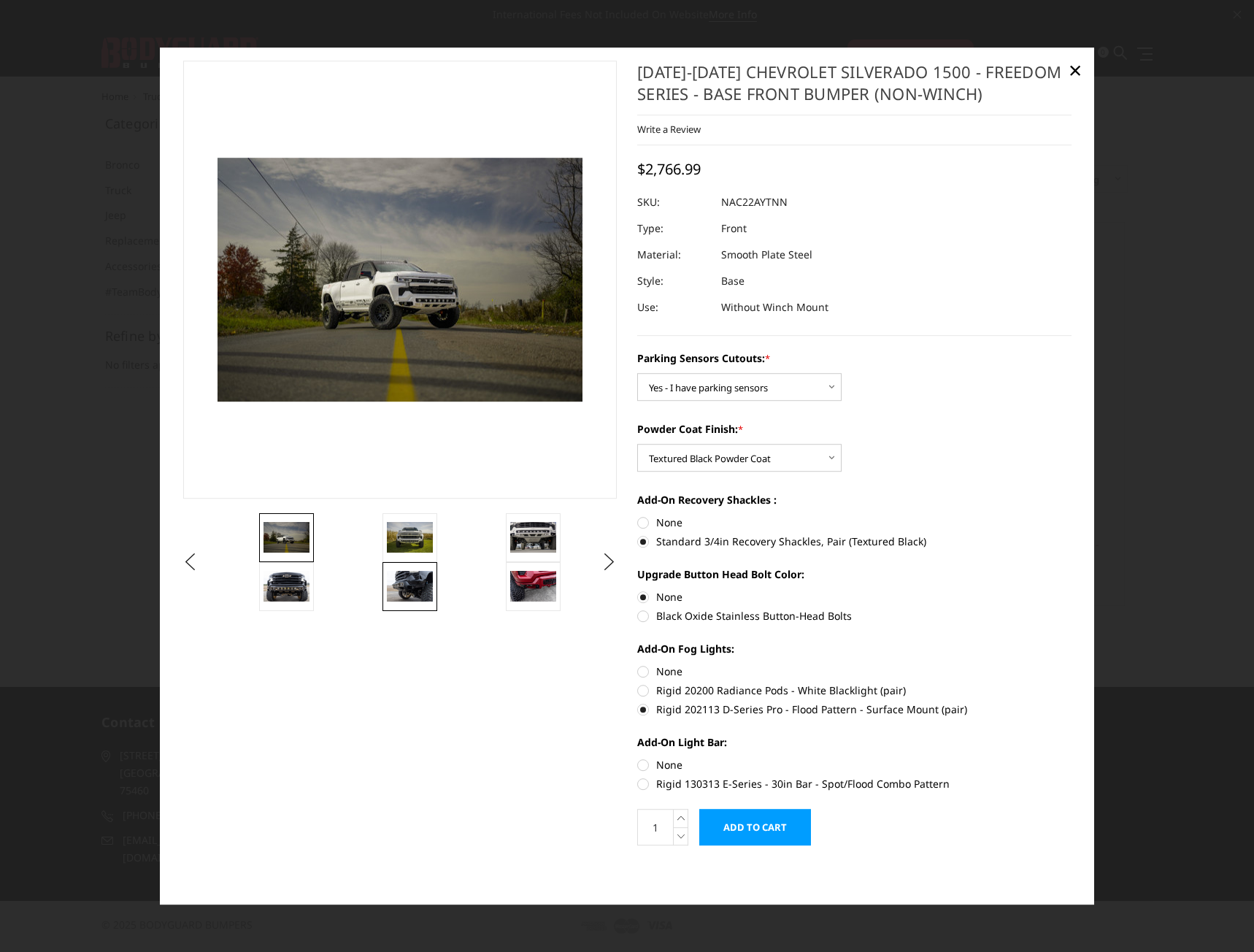
click at [401, 577] on img at bounding box center [410, 586] width 46 height 30
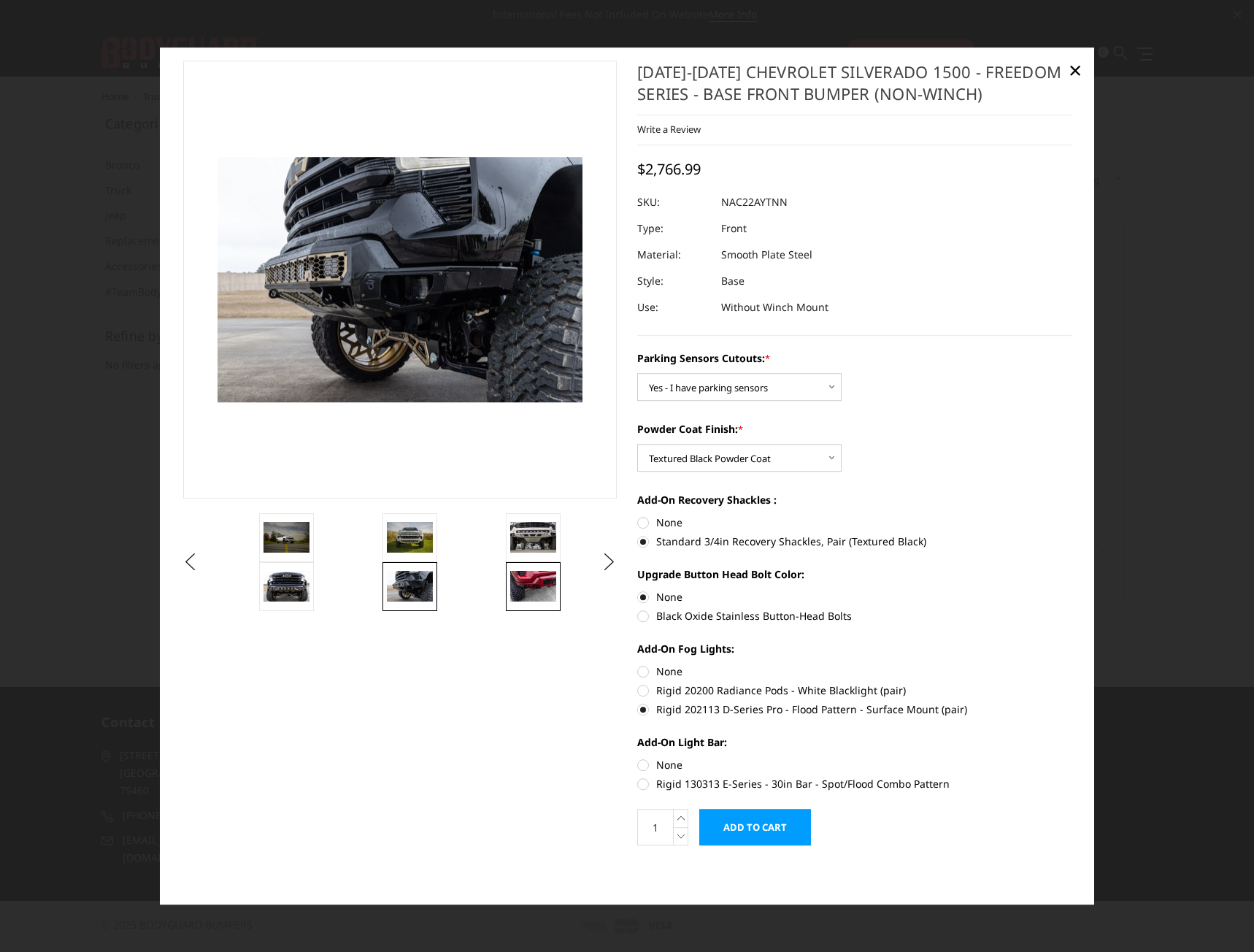
click at [526, 601] on img at bounding box center [534, 586] width 46 height 31
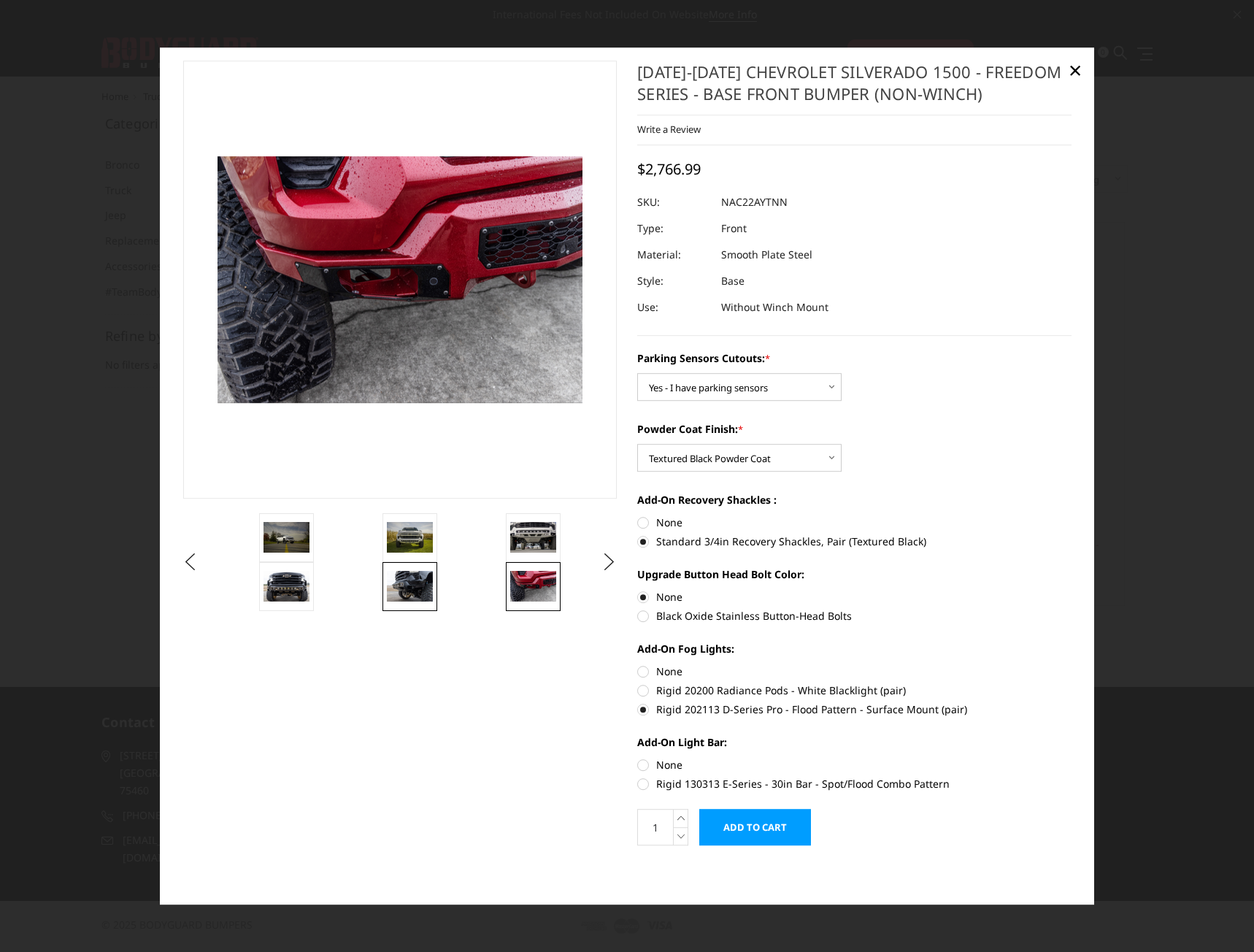
click at [408, 583] on img at bounding box center [410, 586] width 46 height 30
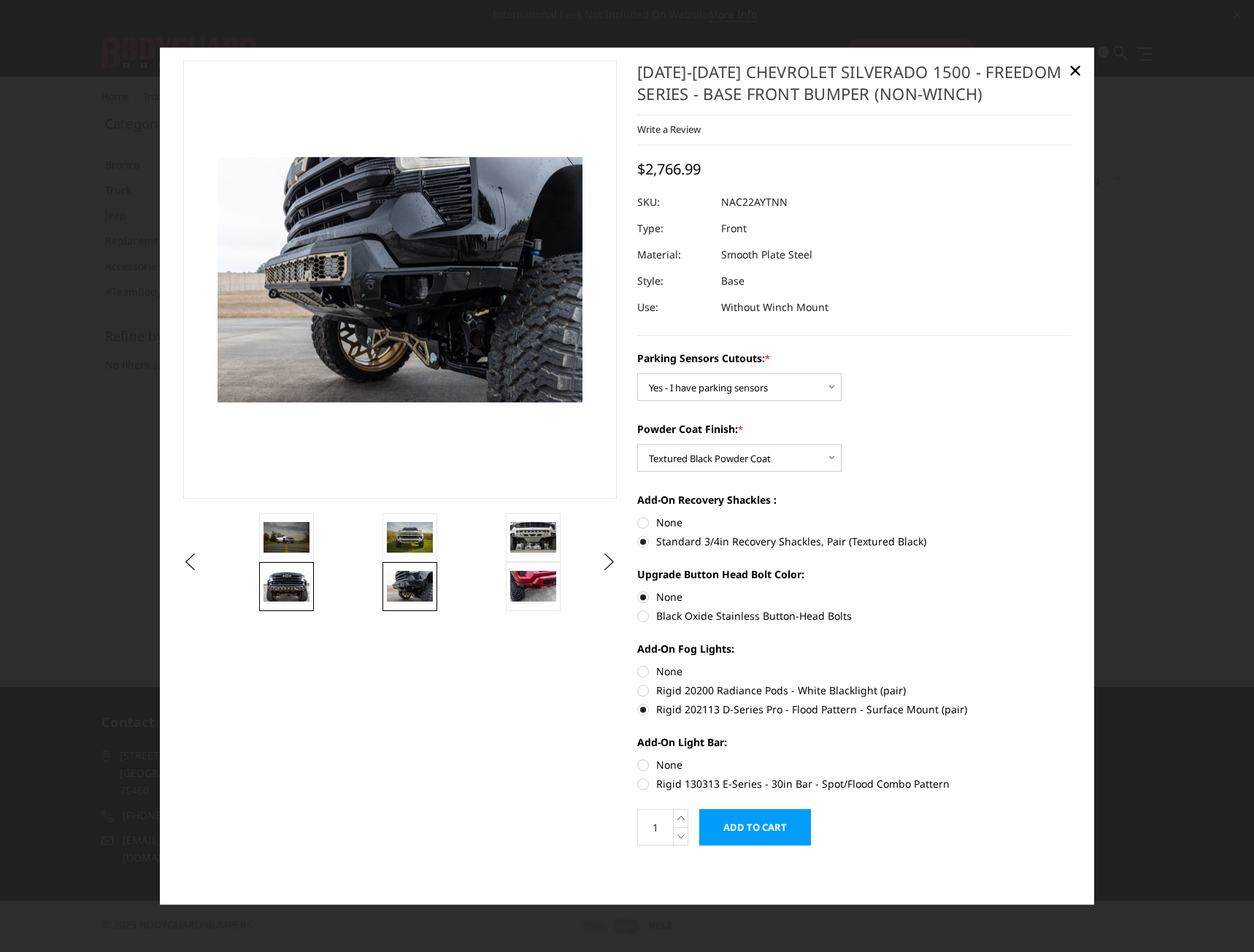
click at [273, 577] on img at bounding box center [287, 586] width 46 height 30
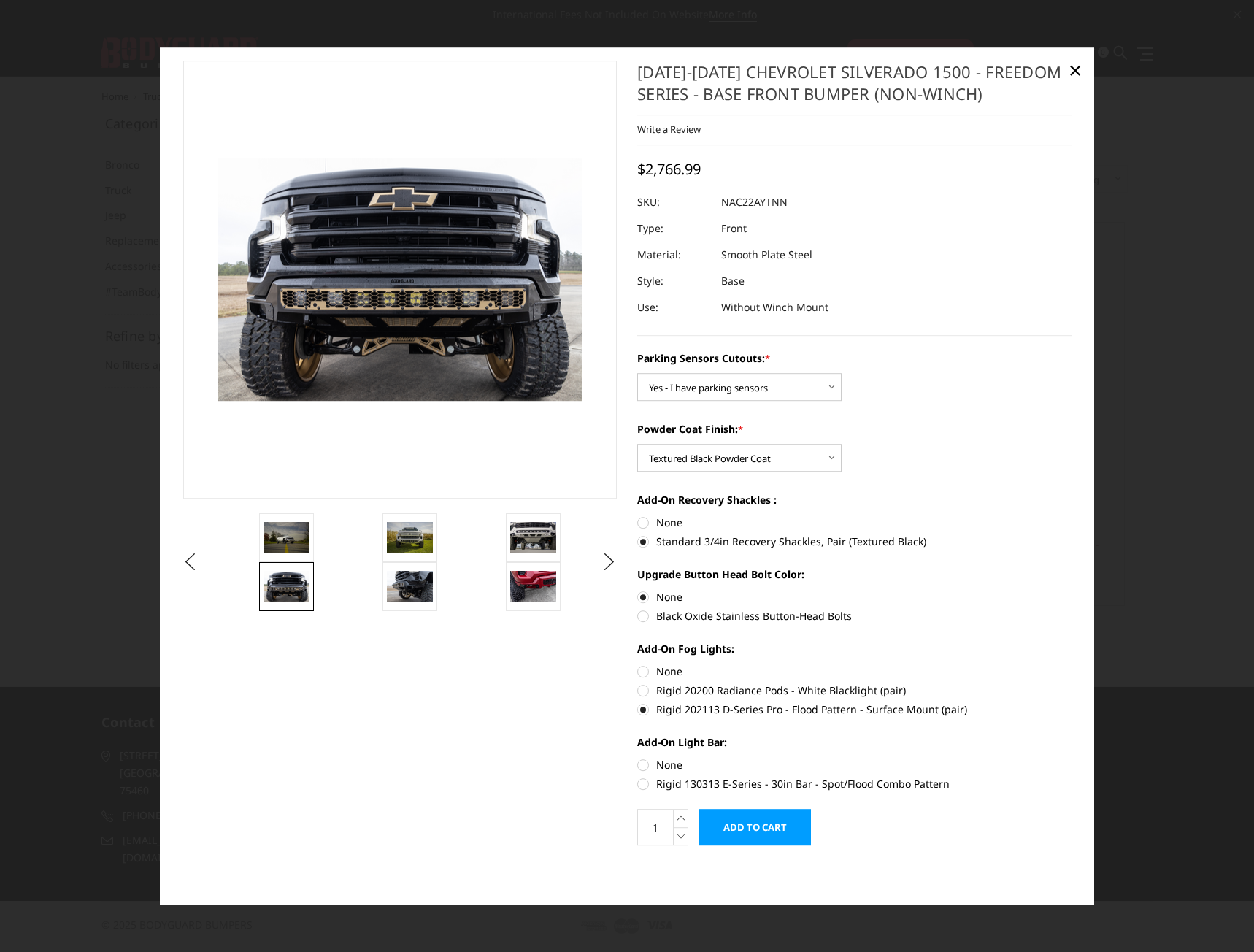
click at [638, 670] on label "None" at bounding box center [855, 672] width 435 height 15
click at [638, 665] on input "None" at bounding box center [637, 664] width 1 height 1
radio input "true"
click at [409, 537] on img at bounding box center [410, 537] width 46 height 30
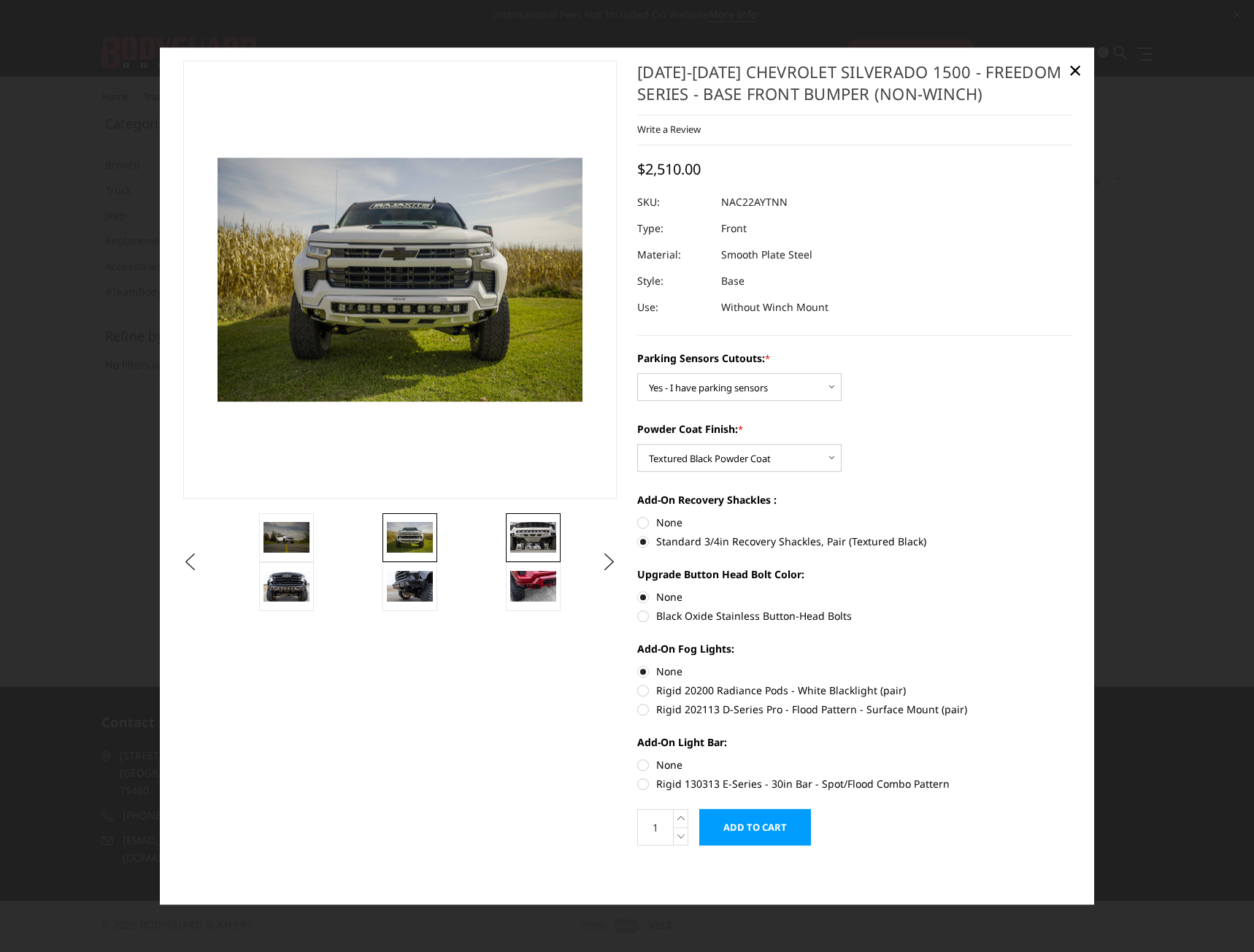
click at [539, 538] on img at bounding box center [534, 537] width 46 height 30
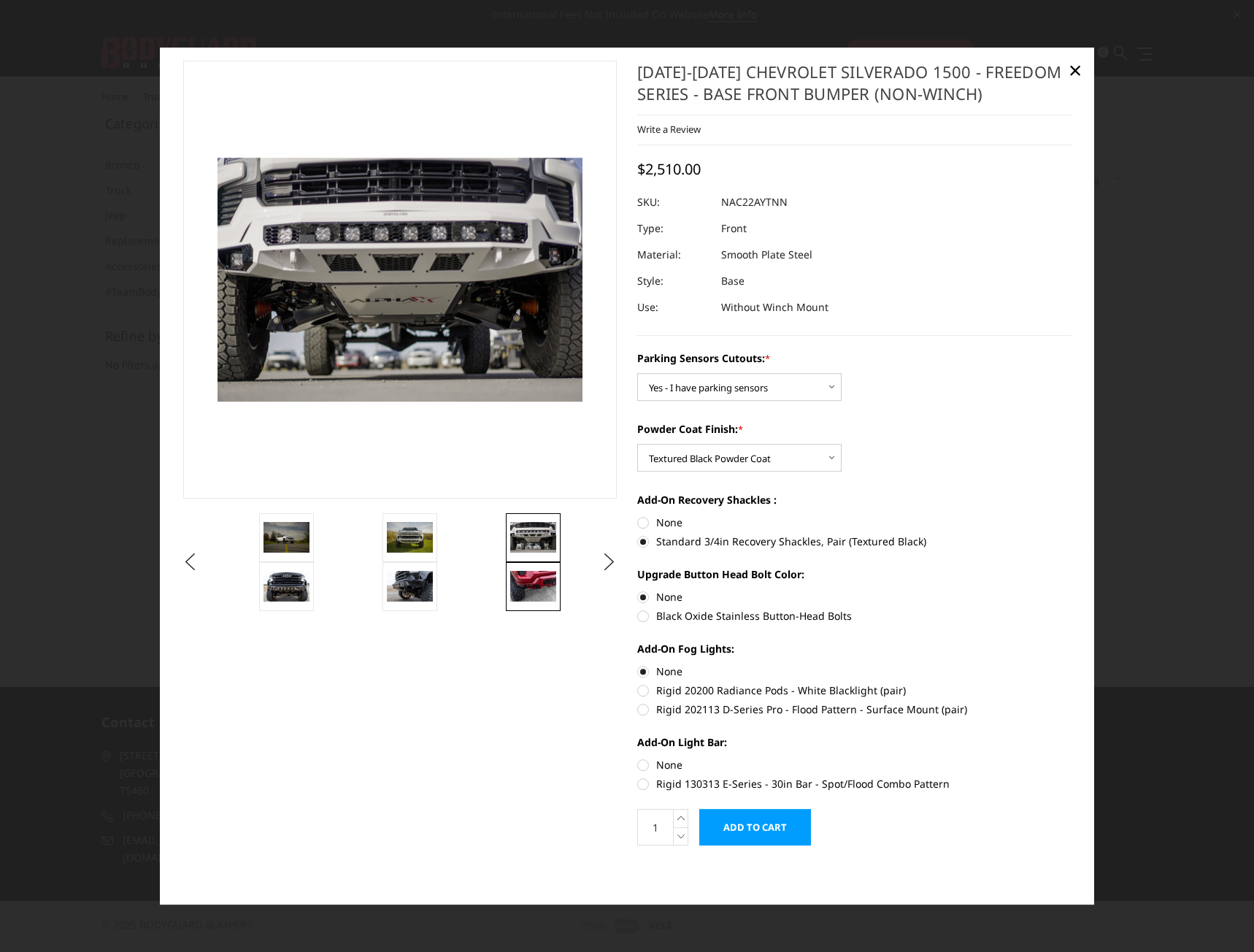
click at [539, 585] on img at bounding box center [534, 586] width 46 height 31
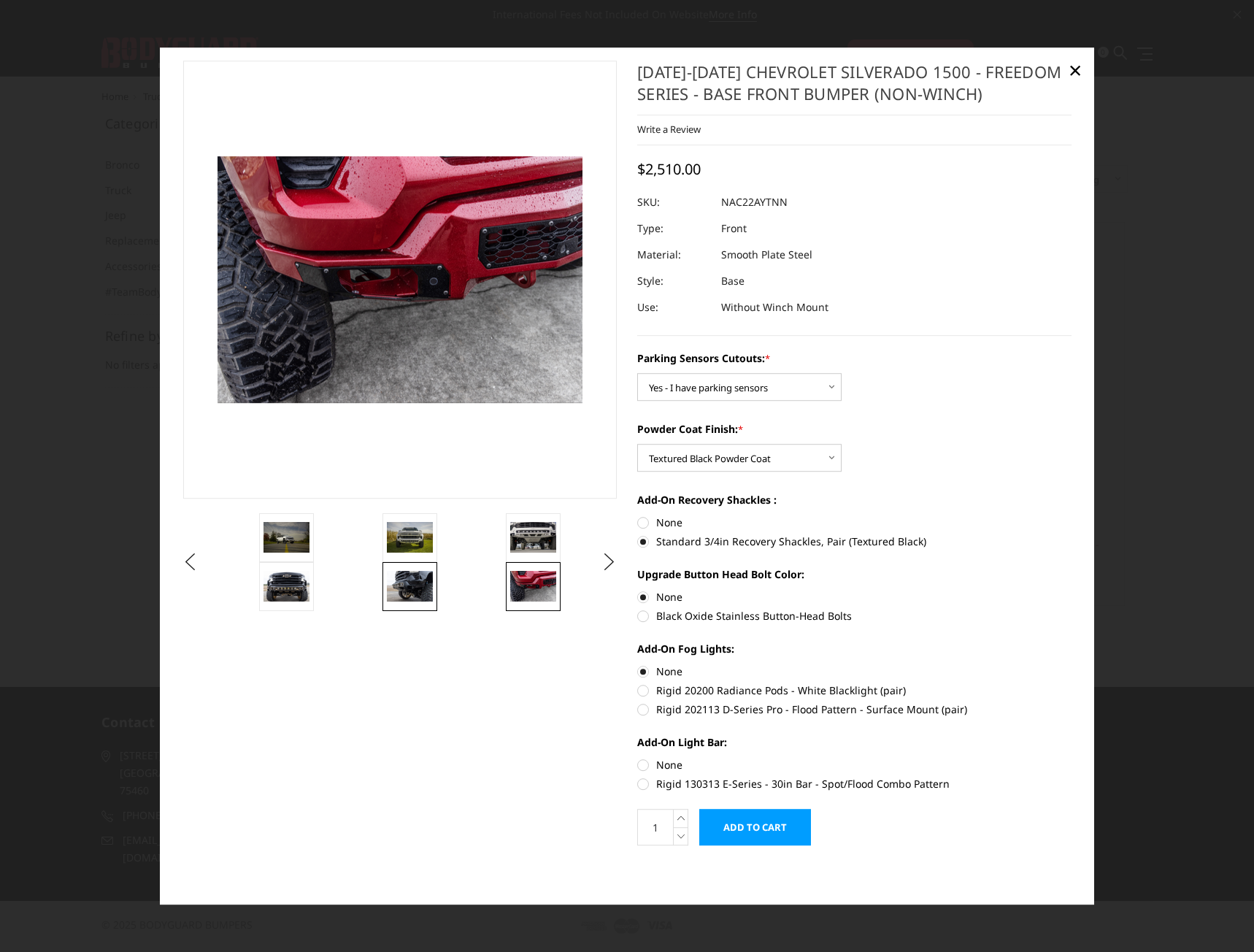
click at [414, 589] on img at bounding box center [410, 586] width 46 height 30
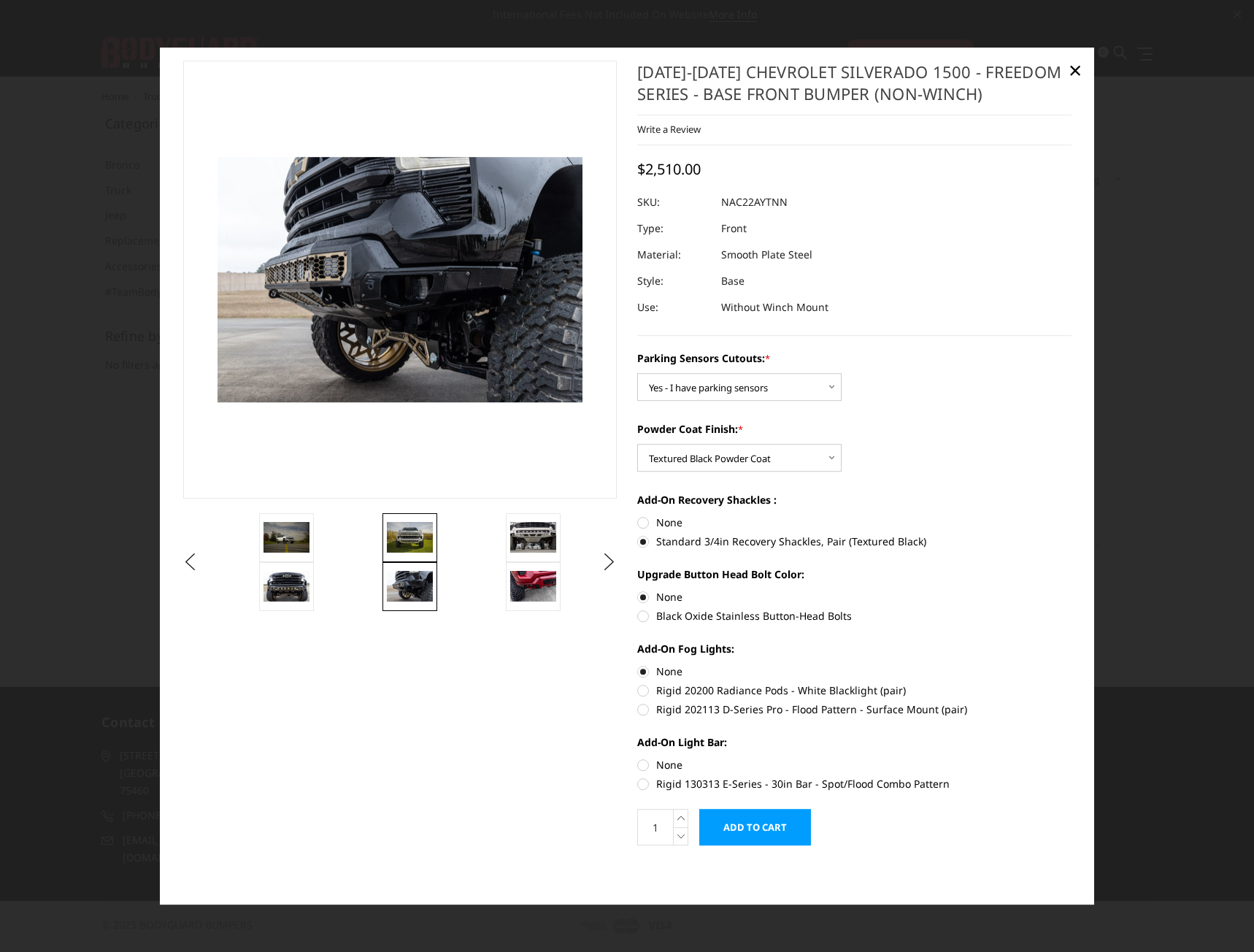
click at [424, 537] on img at bounding box center [410, 537] width 46 height 30
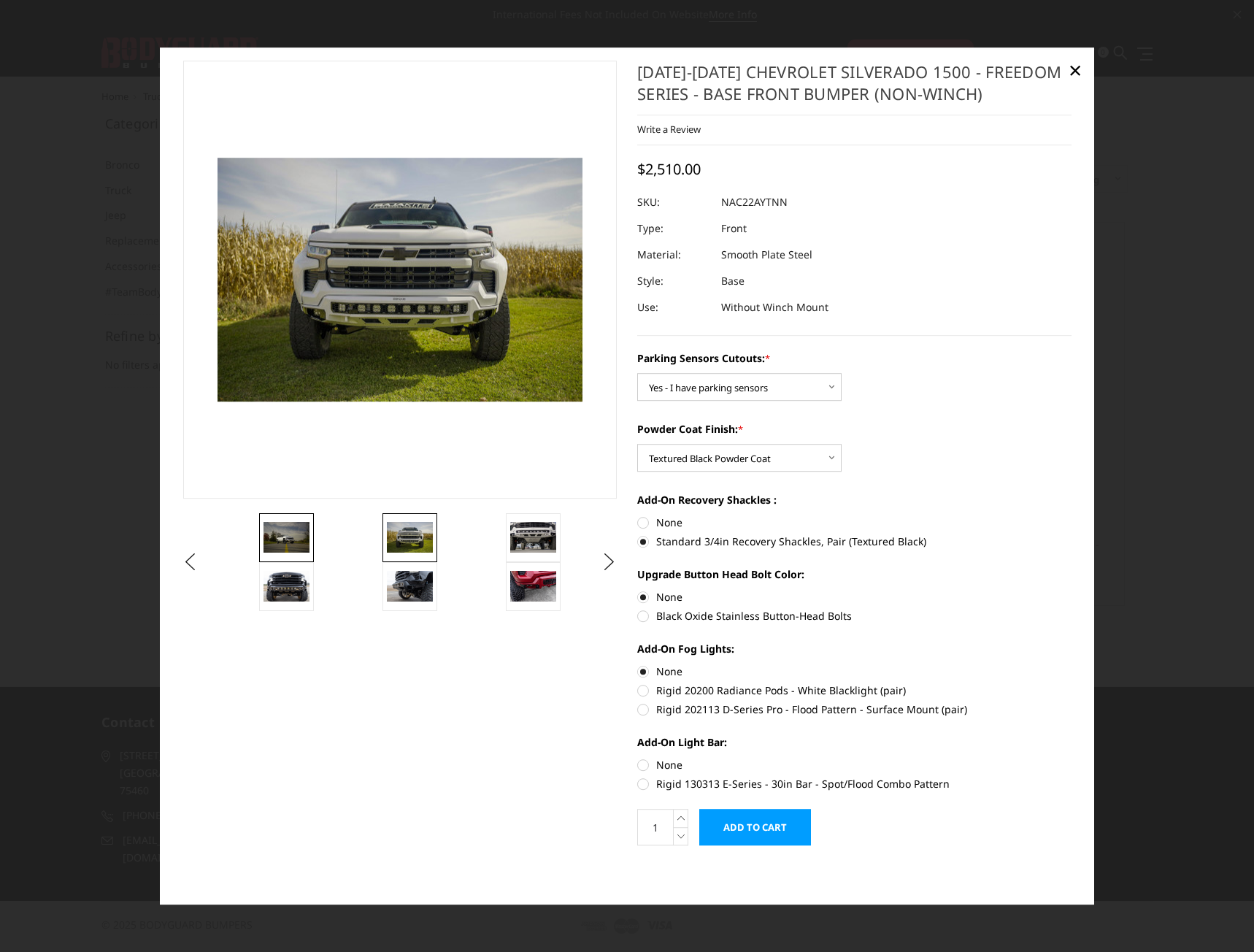
click at [298, 538] on img at bounding box center [287, 537] width 46 height 30
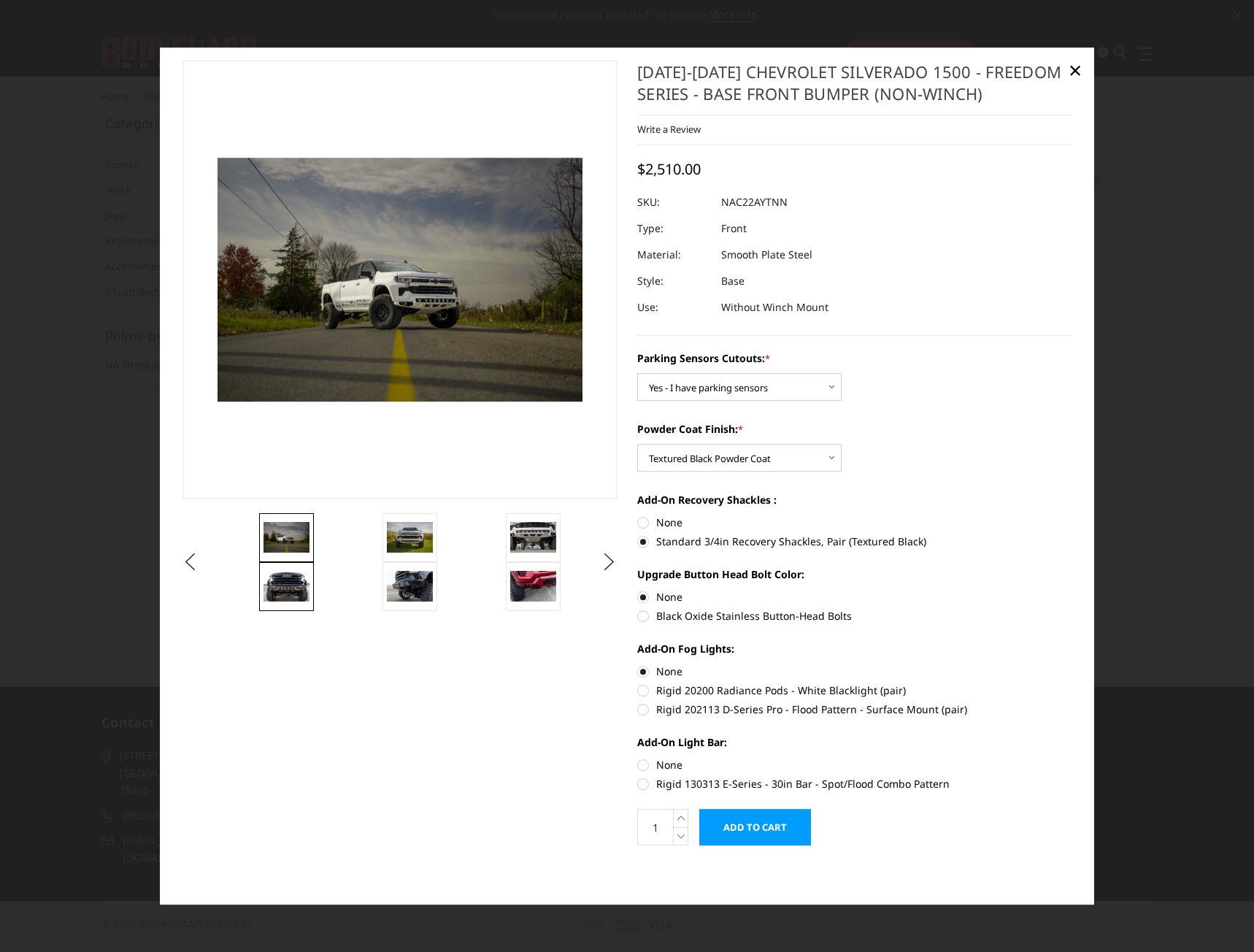
click at [282, 589] on img at bounding box center [287, 586] width 46 height 30
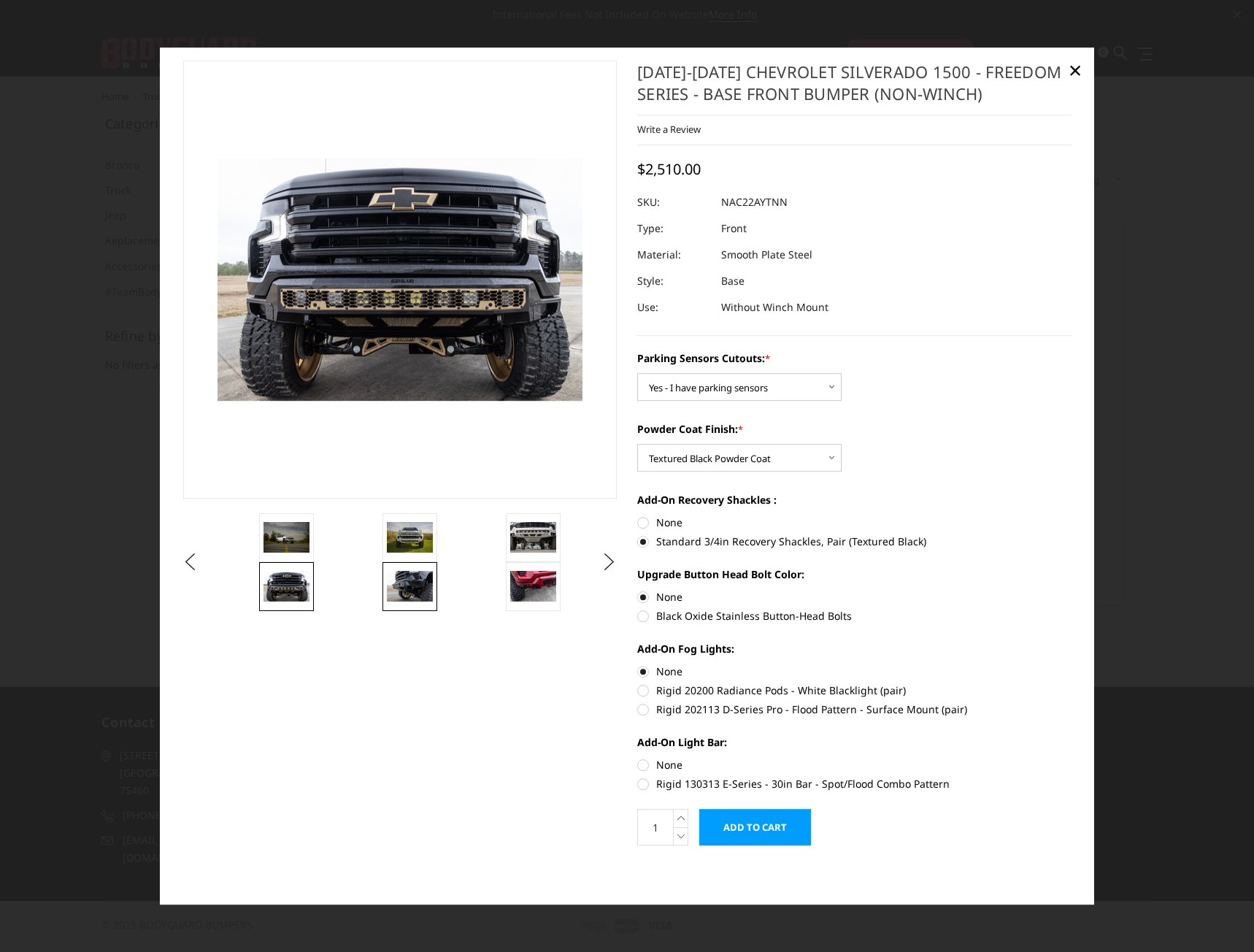
click at [388, 582] on img at bounding box center [410, 586] width 46 height 30
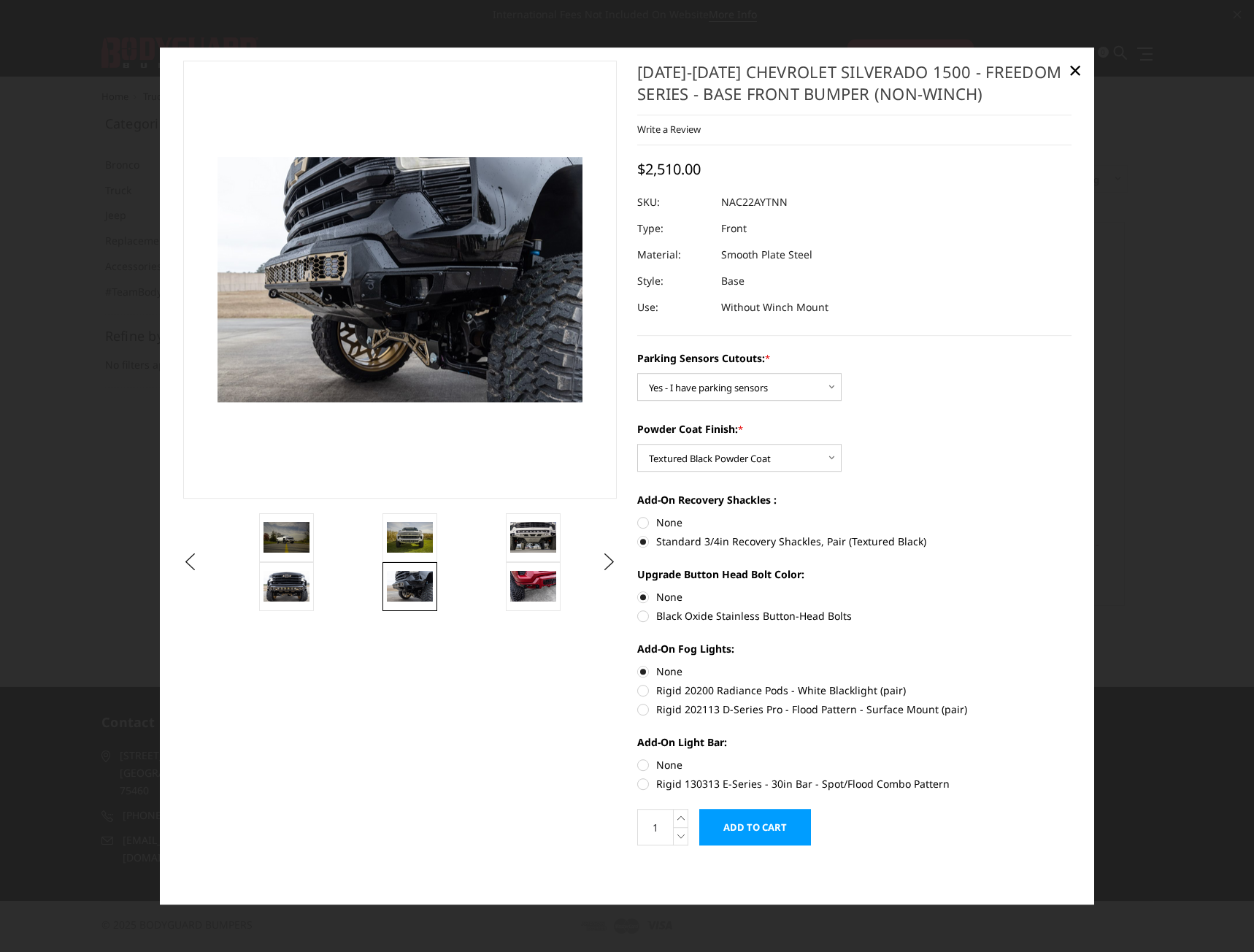
scroll to position [0, 0]
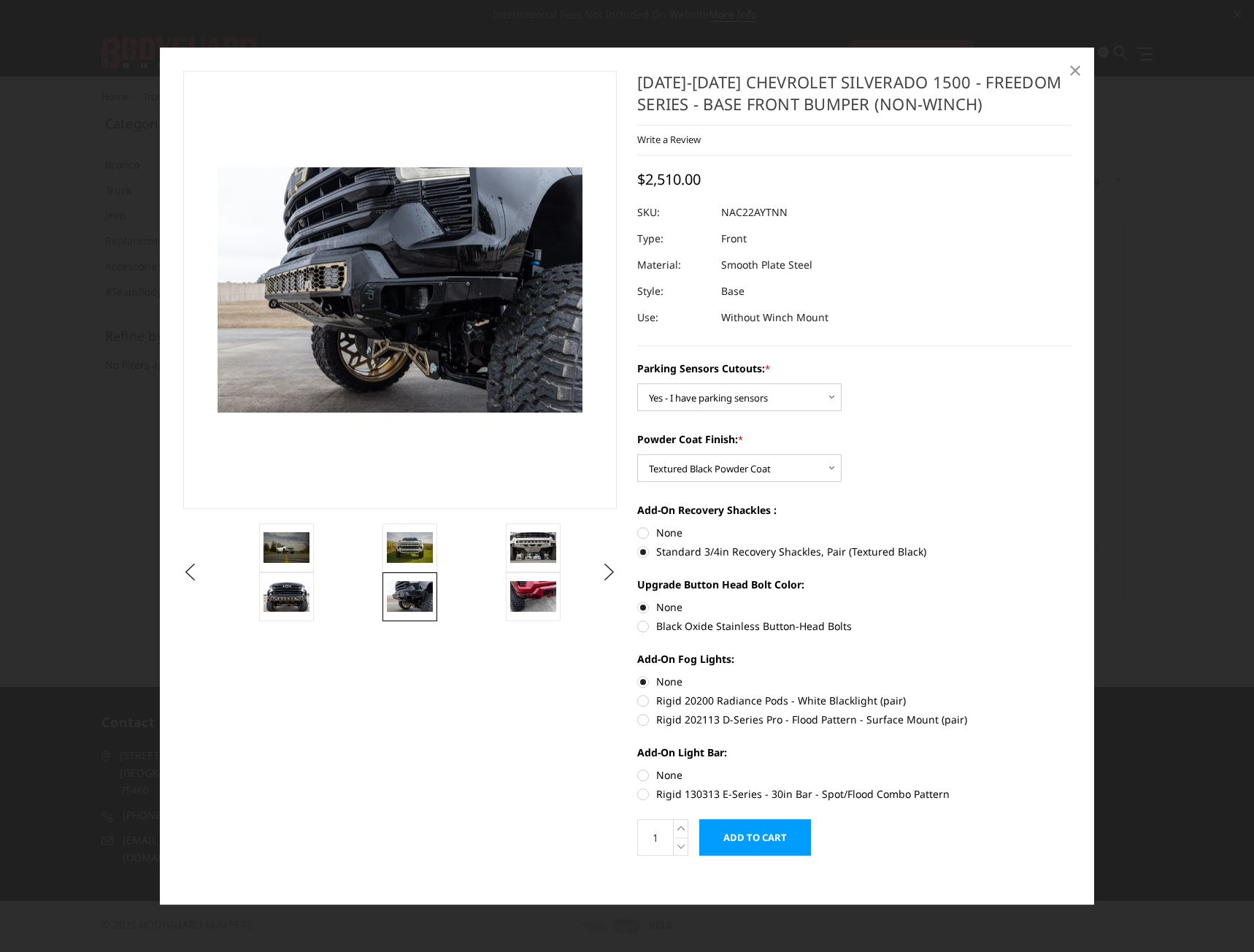
click at [1077, 64] on span "×" at bounding box center [1076, 70] width 13 height 31
